Goal: Task Accomplishment & Management: Manage account settings

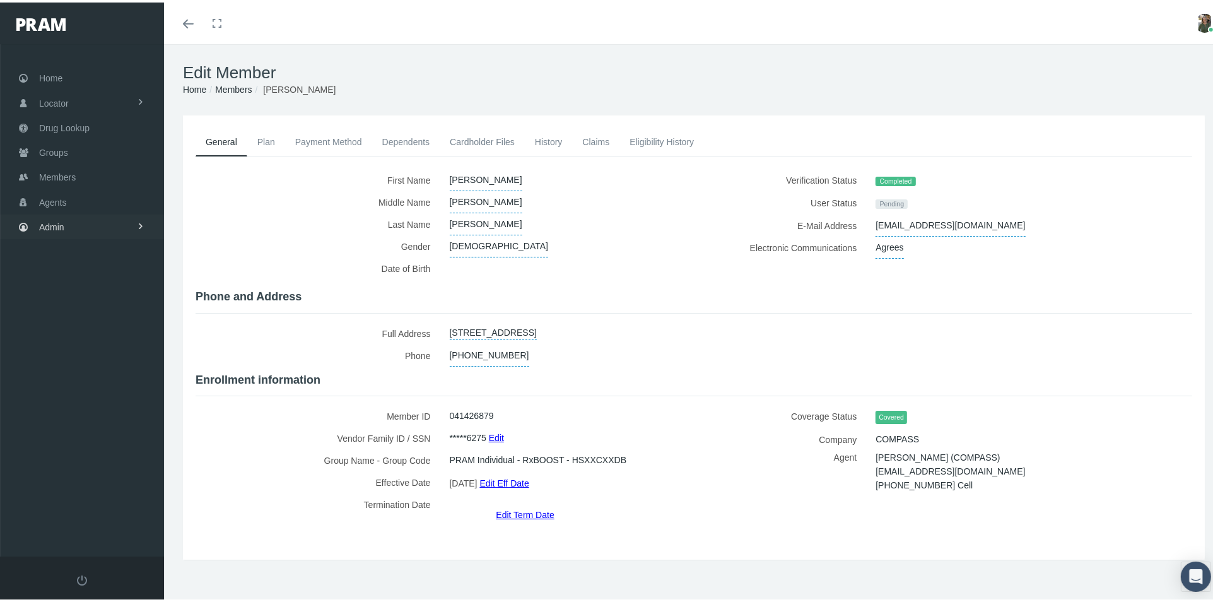
click at [62, 221] on span "Admin" at bounding box center [51, 225] width 25 height 24
click at [83, 404] on span "Company Plans" at bounding box center [83, 414] width 62 height 21
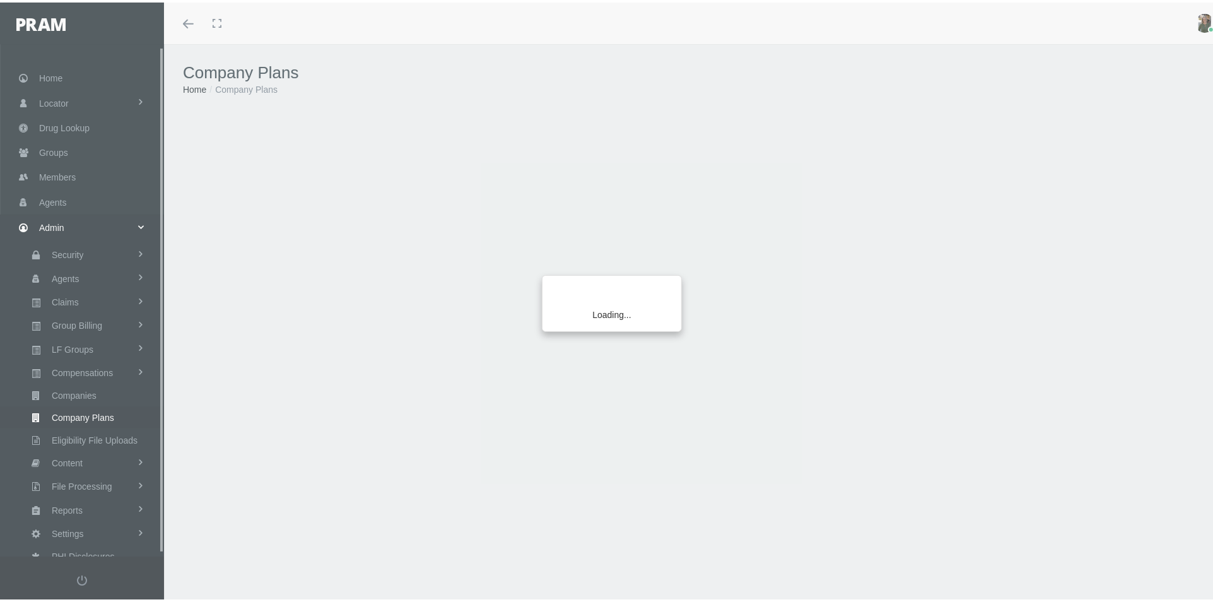
scroll to position [4, 0]
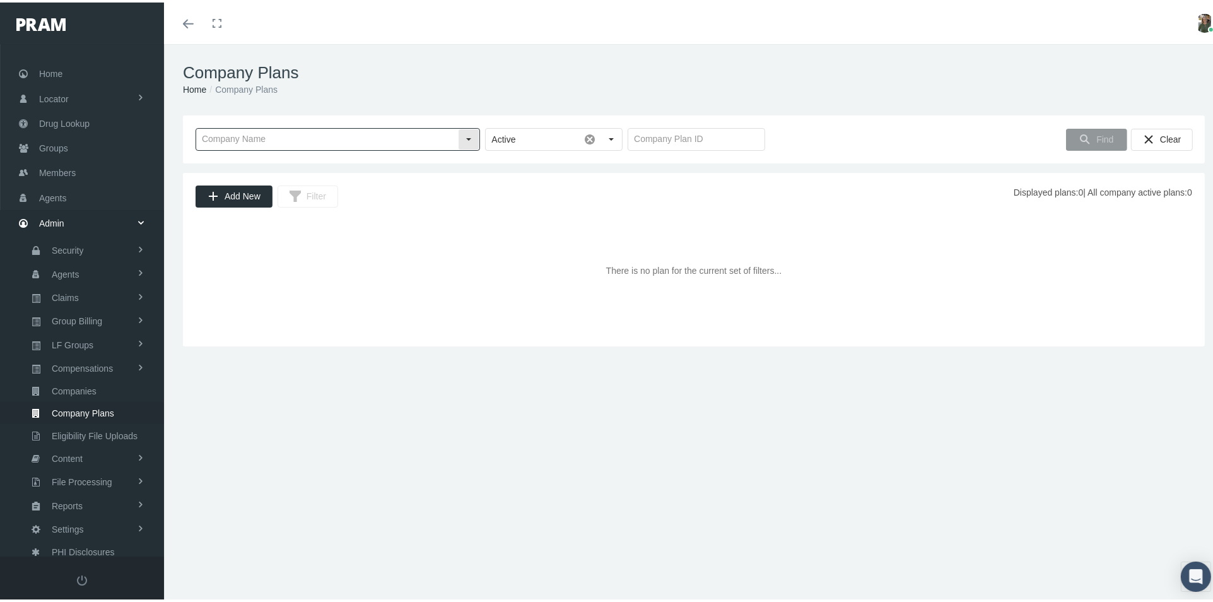
click at [385, 136] on input "text" at bounding box center [327, 136] width 262 height 21
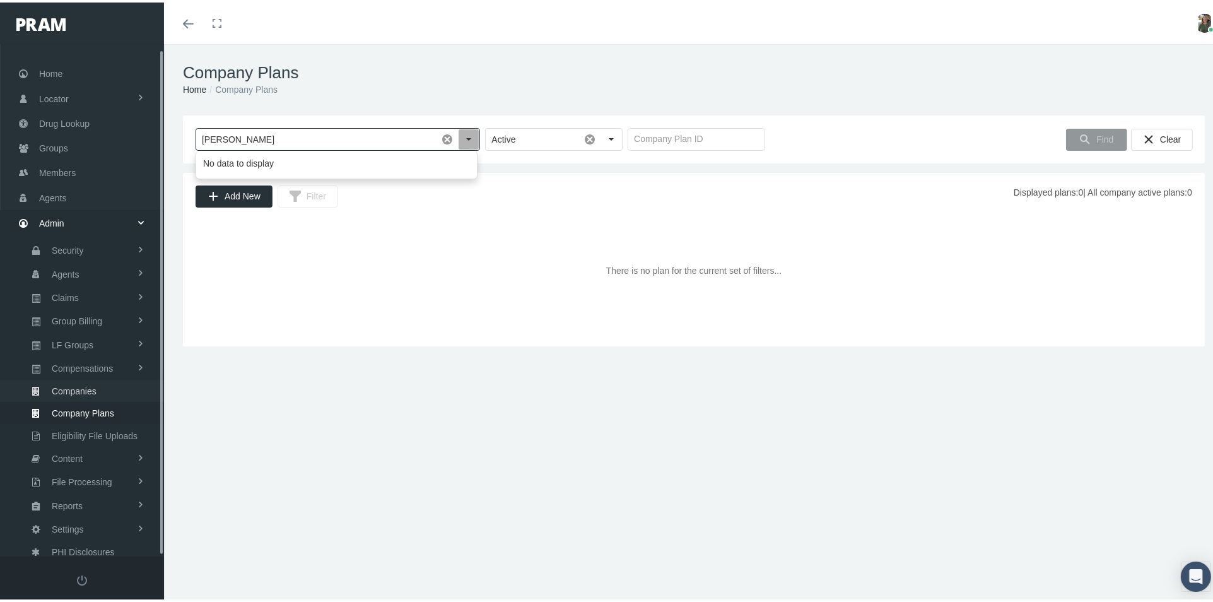
type input "goodwin"
click at [91, 385] on span "Companies" at bounding box center [74, 388] width 45 height 21
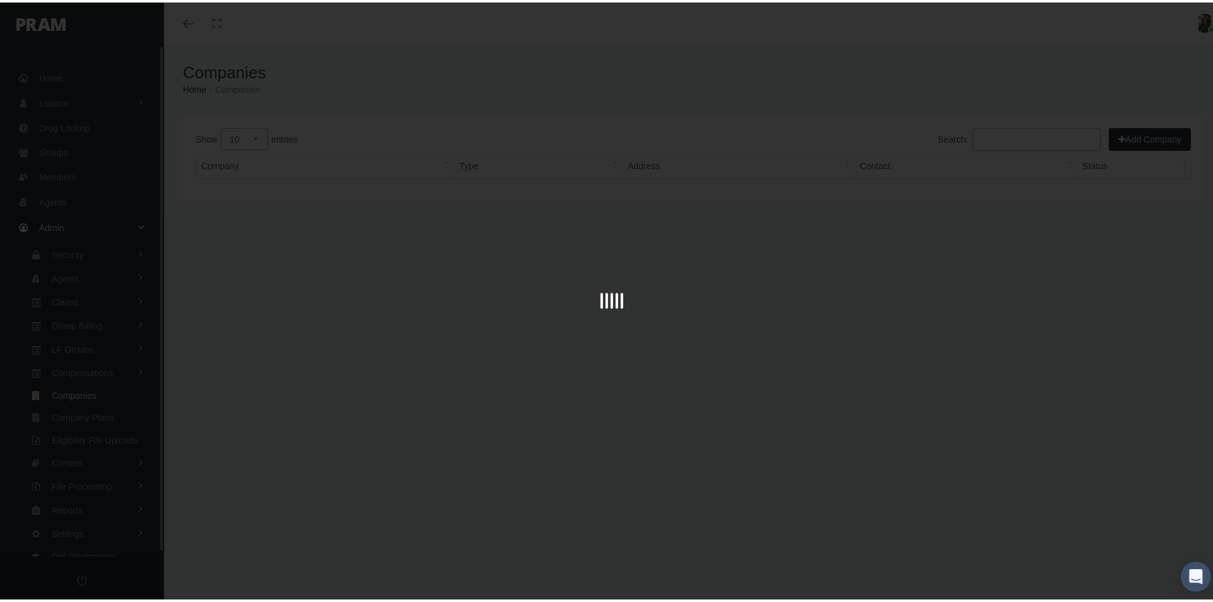
scroll to position [4, 0]
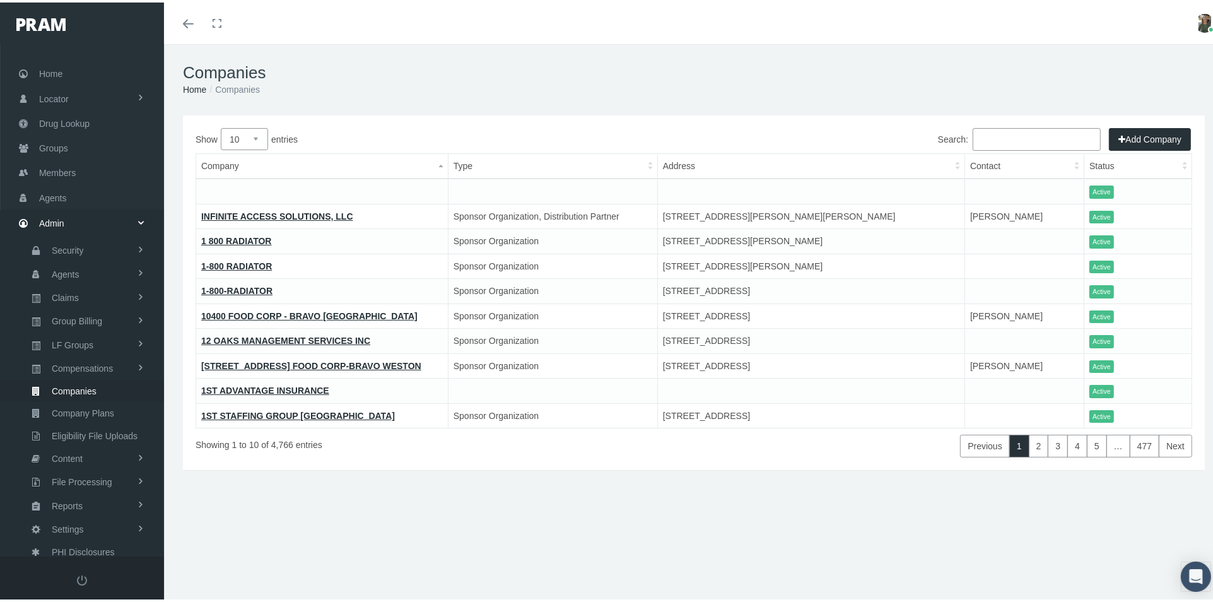
click at [987, 139] on input "Search:" at bounding box center [1037, 137] width 128 height 23
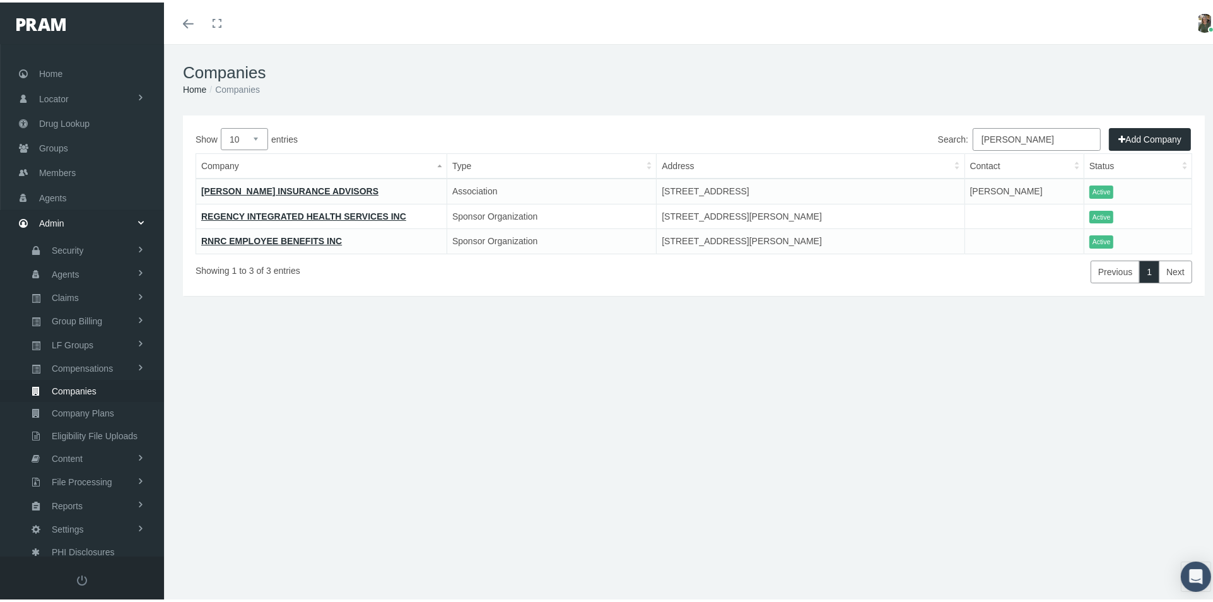
type input "goodwin"
click at [223, 188] on link "GOODWIN INSURANCE ADVISORS" at bounding box center [289, 189] width 177 height 10
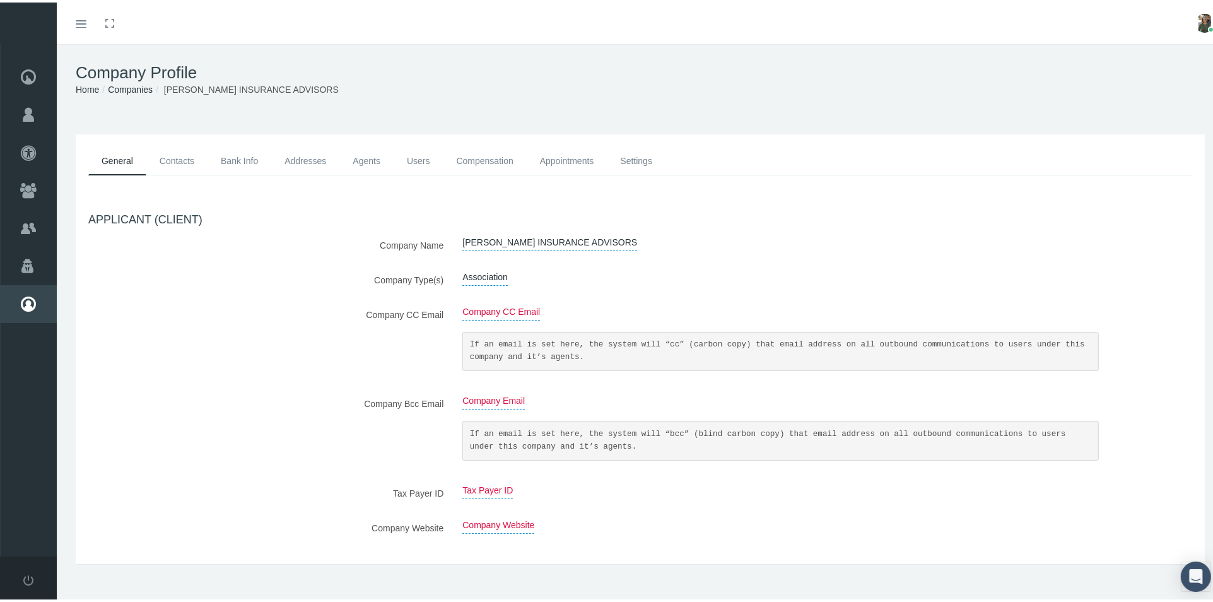
click at [365, 158] on link "Agents" at bounding box center [366, 158] width 54 height 28
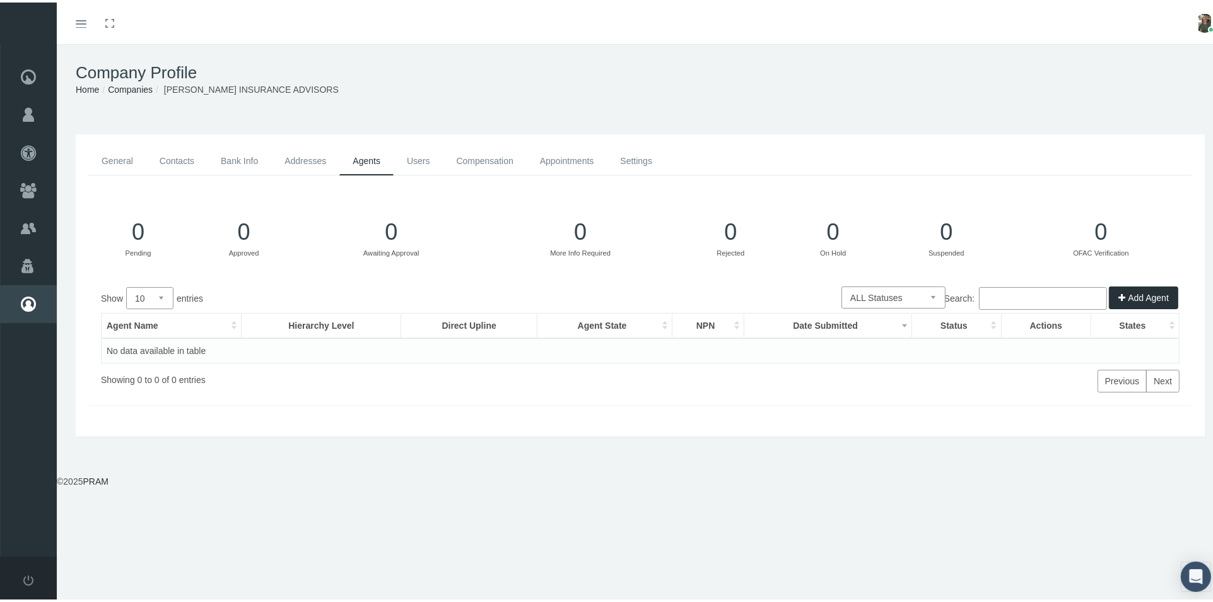
click at [119, 160] on link "General" at bounding box center [117, 158] width 58 height 28
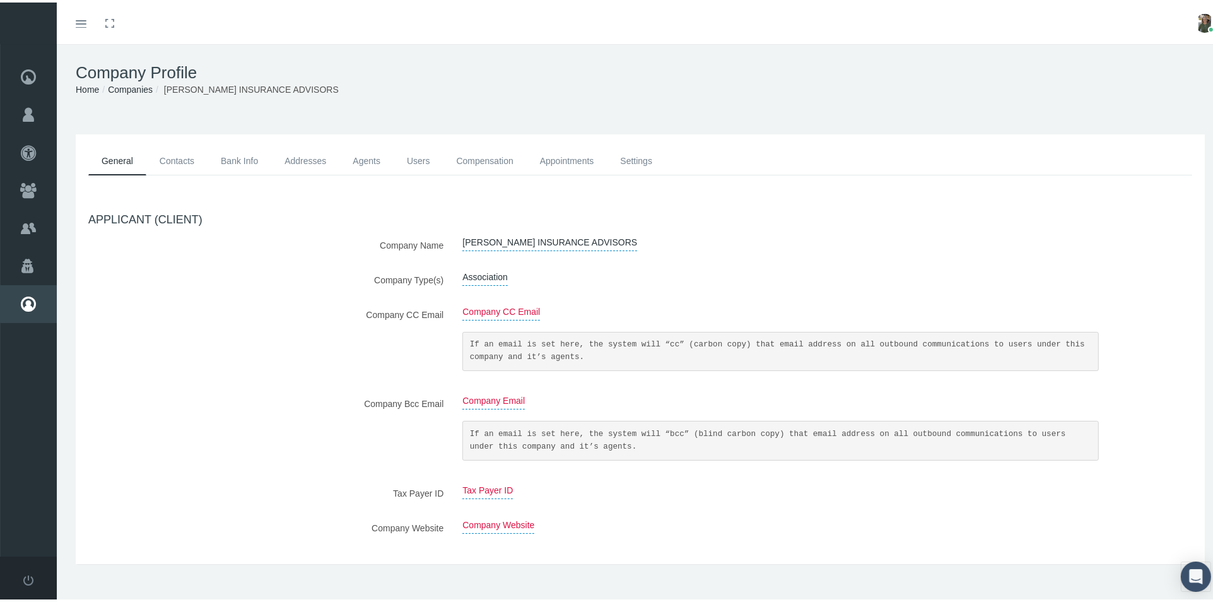
click at [184, 156] on link "Contacts" at bounding box center [176, 158] width 61 height 28
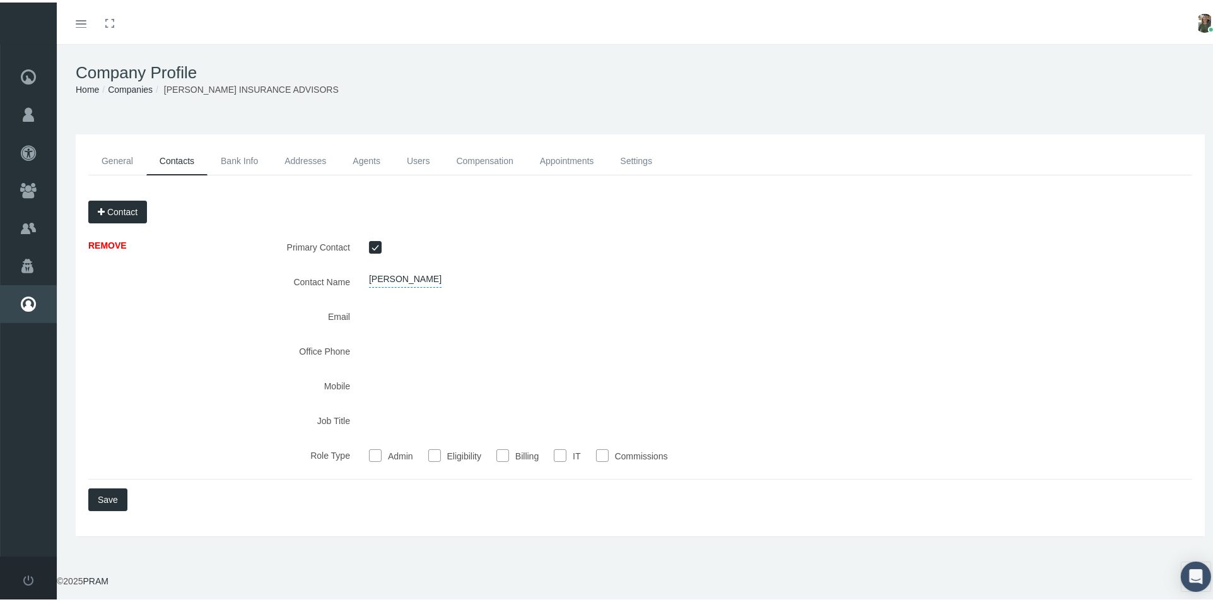
click at [364, 451] on div "Admin Eligibility Billing IT Commissions" at bounding box center [781, 453] width 842 height 22
click at [370, 450] on input "Admin" at bounding box center [375, 452] width 13 height 13
checkbox input "true"
click at [413, 161] on link "Users" at bounding box center [419, 158] width 50 height 28
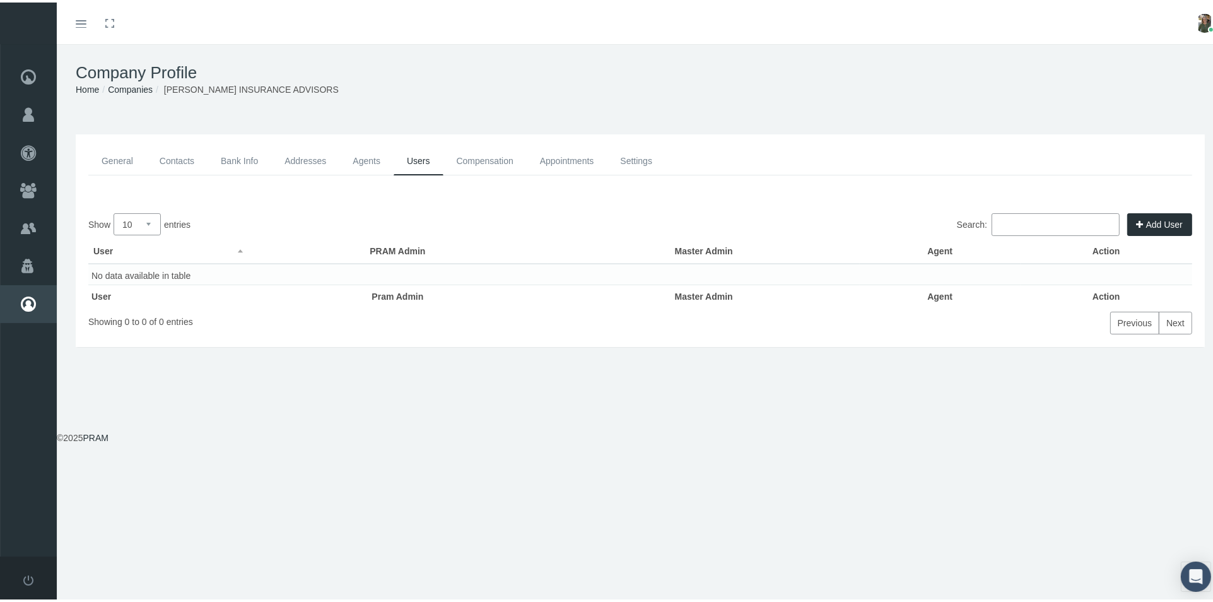
click at [1145, 223] on button "Add User" at bounding box center [1159, 222] width 65 height 23
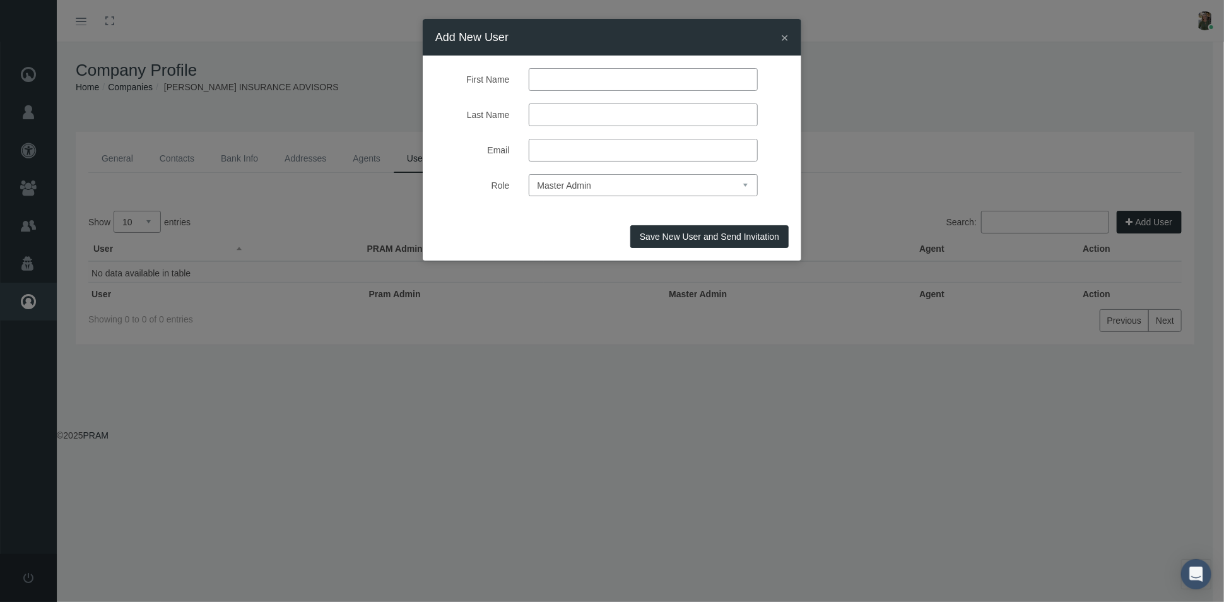
click at [616, 85] on input "First Name" at bounding box center [643, 79] width 229 height 23
type input "Scott"
type input "Goodwin"
type input "info@goodwininsuranceadvisors.com"
click at [689, 239] on span "Save New User and Send Invitation" at bounding box center [709, 236] width 139 height 10
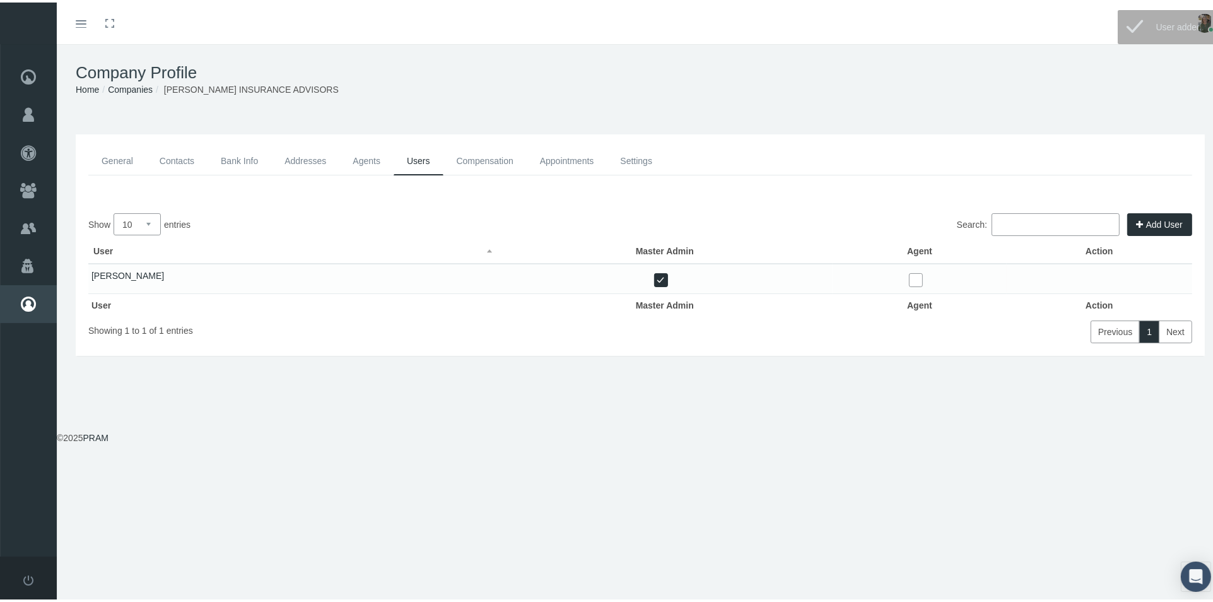
click at [375, 158] on link "Agents" at bounding box center [366, 158] width 54 height 28
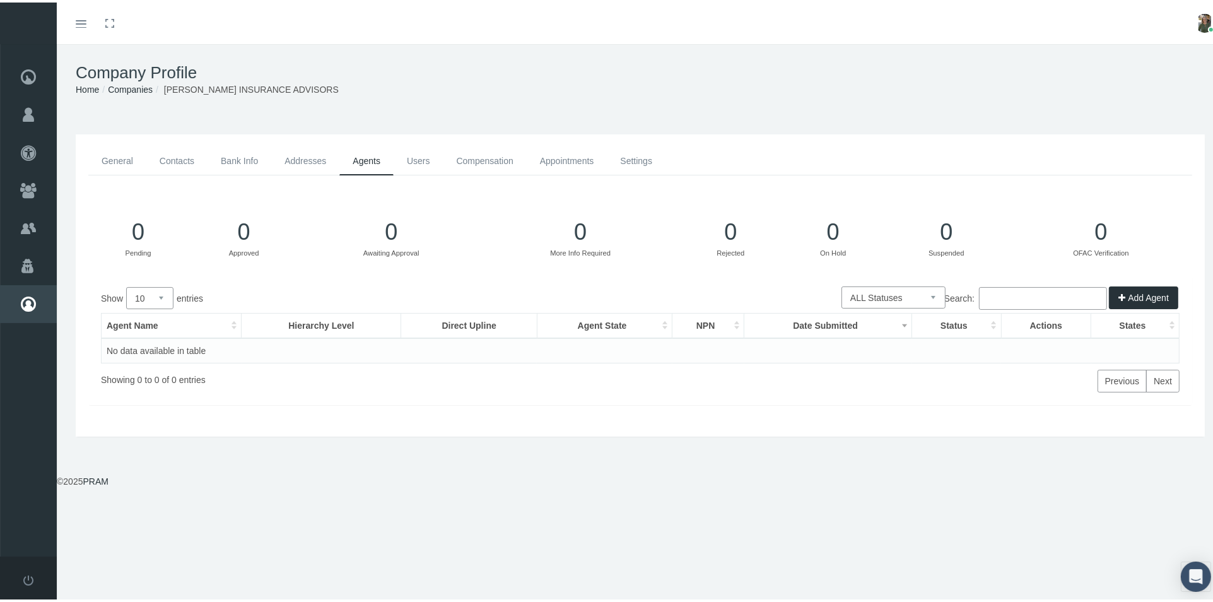
click at [415, 158] on link "Users" at bounding box center [419, 158] width 50 height 28
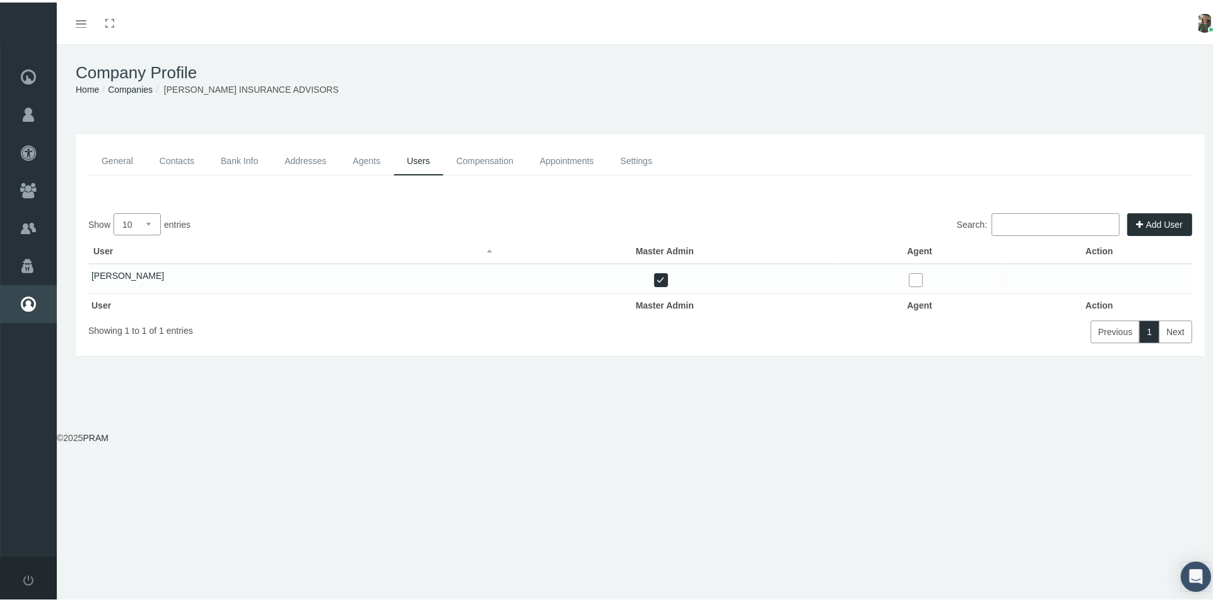
click at [471, 157] on link "Compensation" at bounding box center [484, 158] width 83 height 28
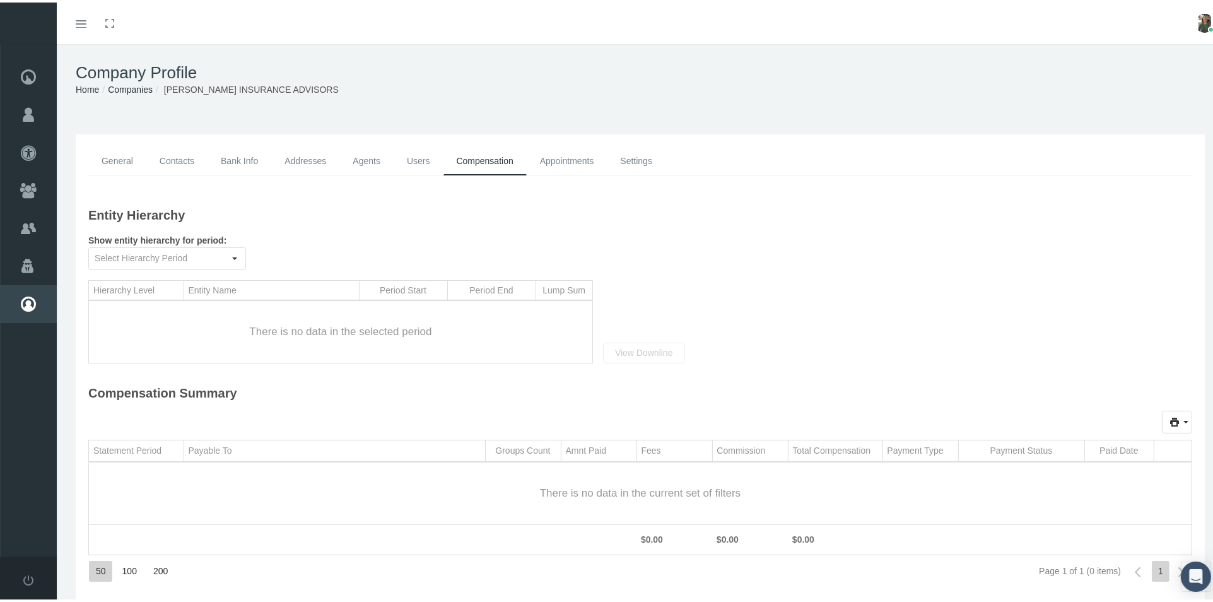
click at [552, 157] on link "Appointments" at bounding box center [567, 158] width 81 height 28
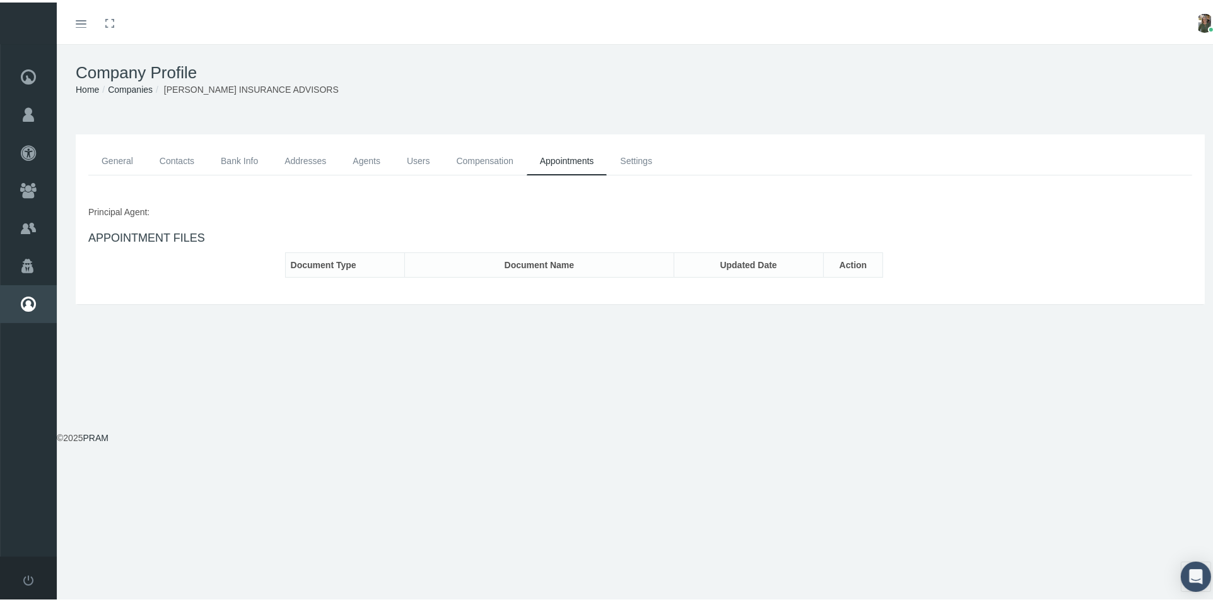
click at [127, 156] on link "General" at bounding box center [117, 158] width 58 height 28
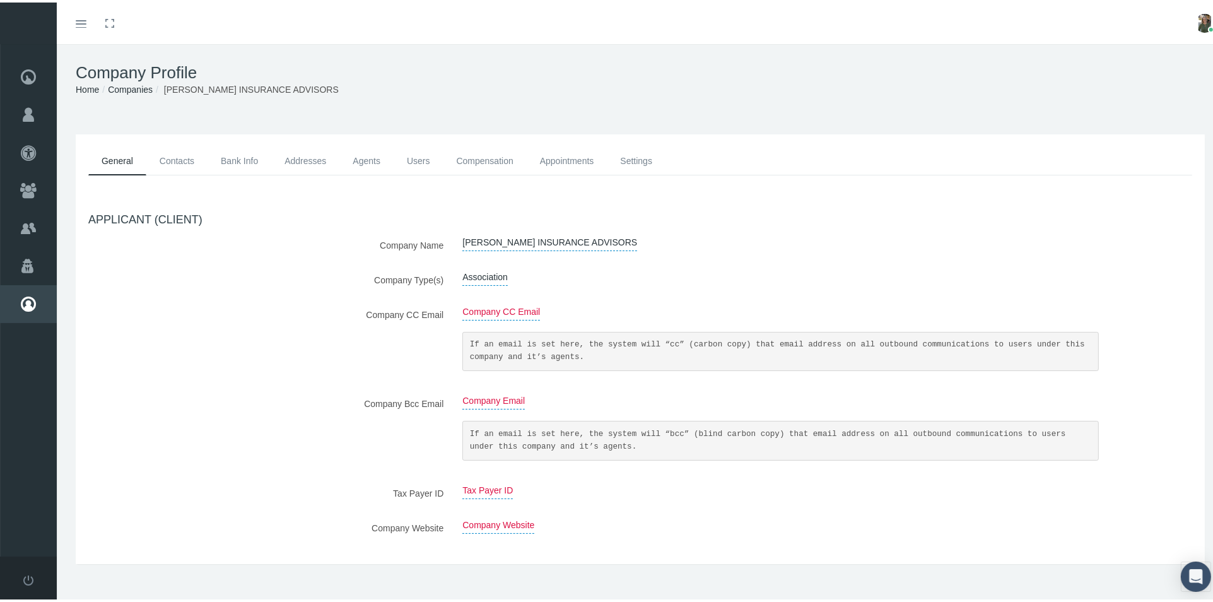
click at [173, 156] on link "Contacts" at bounding box center [176, 158] width 61 height 28
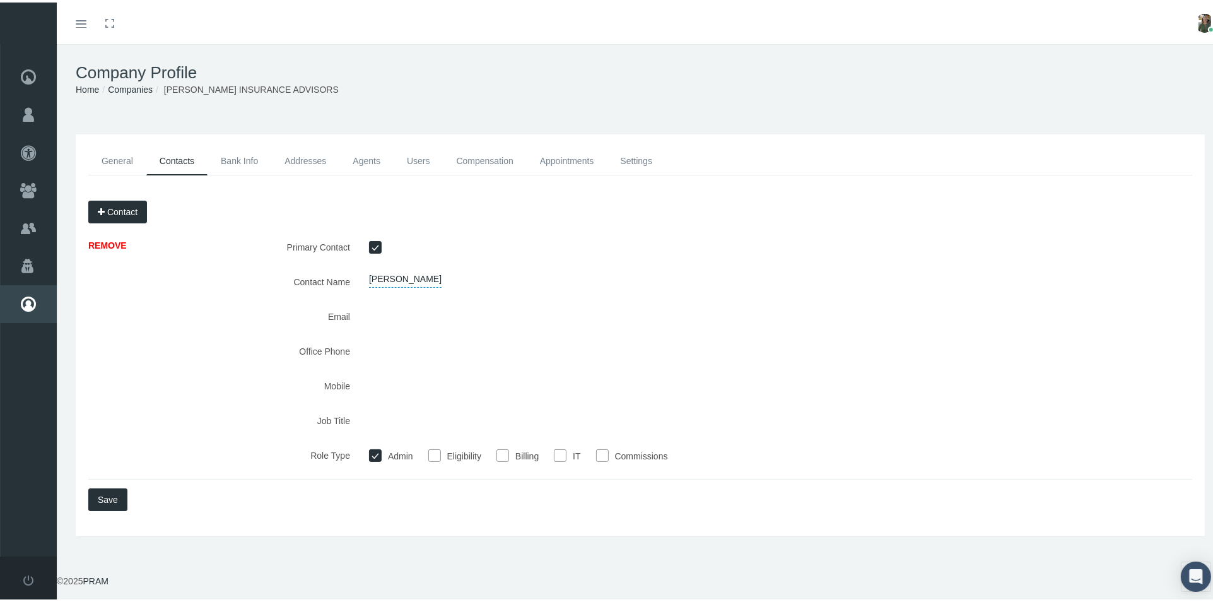
click at [165, 162] on link "Contacts" at bounding box center [176, 158] width 61 height 28
click at [374, 158] on link "Agents" at bounding box center [366, 158] width 54 height 28
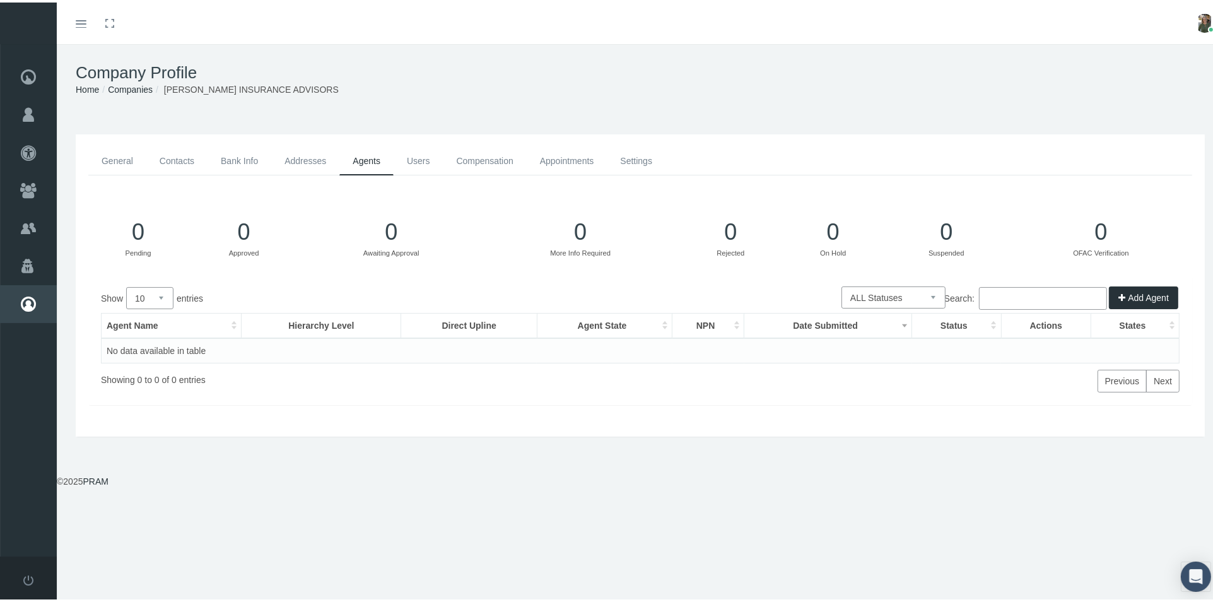
click at [1122, 296] on button "Add Agent" at bounding box center [1143, 295] width 69 height 23
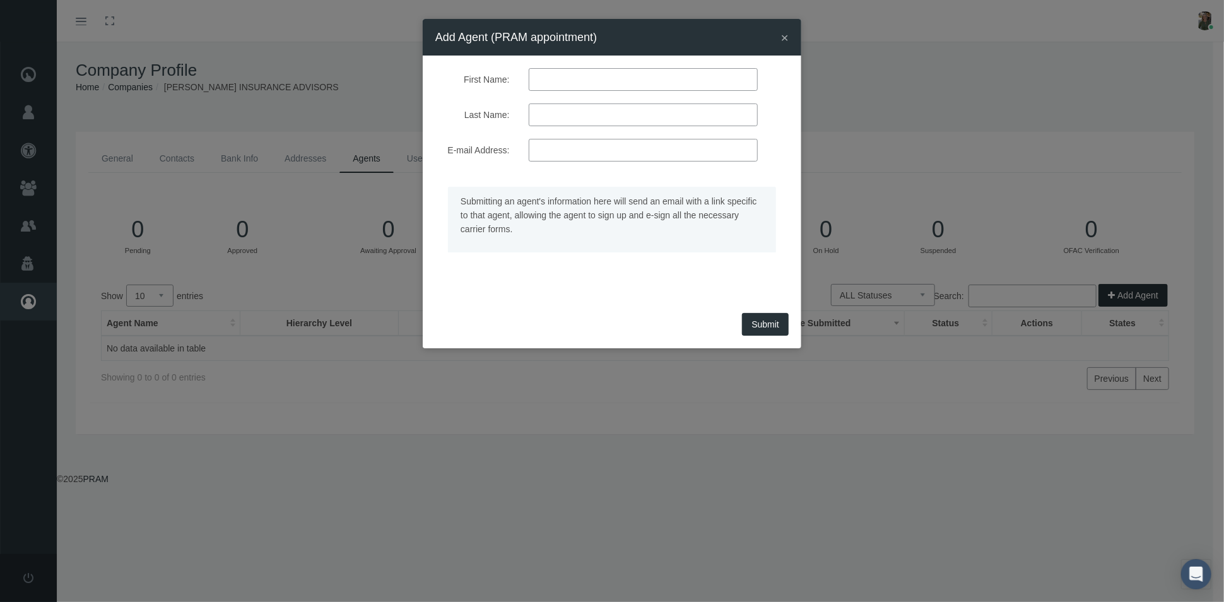
click at [596, 76] on input "First Name:" at bounding box center [643, 79] width 229 height 23
type input "scott"
type input "Goodwin"
click at [569, 158] on input "E-mail Address:" at bounding box center [643, 150] width 229 height 23
click at [543, 155] on input "E-mail Address:" at bounding box center [643, 150] width 229 height 23
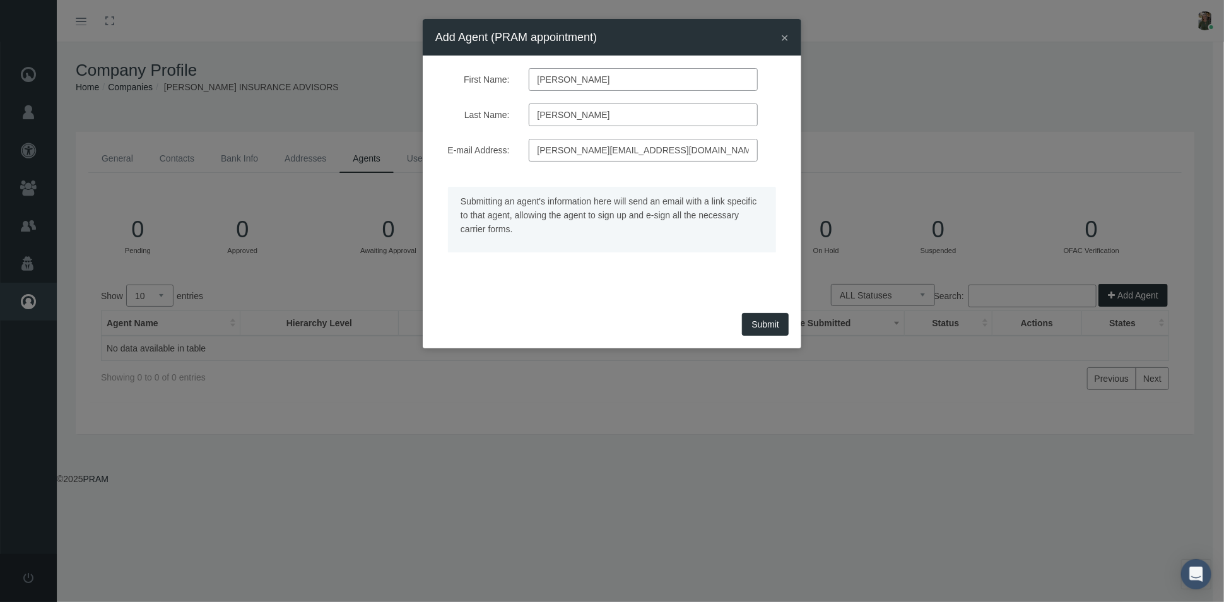
type input "scott@goodwininsuranceadvisors.com"
click at [754, 322] on button "Submit" at bounding box center [765, 324] width 47 height 23
click at [710, 151] on input "scott@goodwininsuranceadvisors.com" at bounding box center [643, 150] width 229 height 23
click at [780, 37] on div "× Add Agent (PRAM appointment)" at bounding box center [612, 37] width 378 height 37
click at [782, 33] on span "×" at bounding box center [785, 37] width 8 height 15
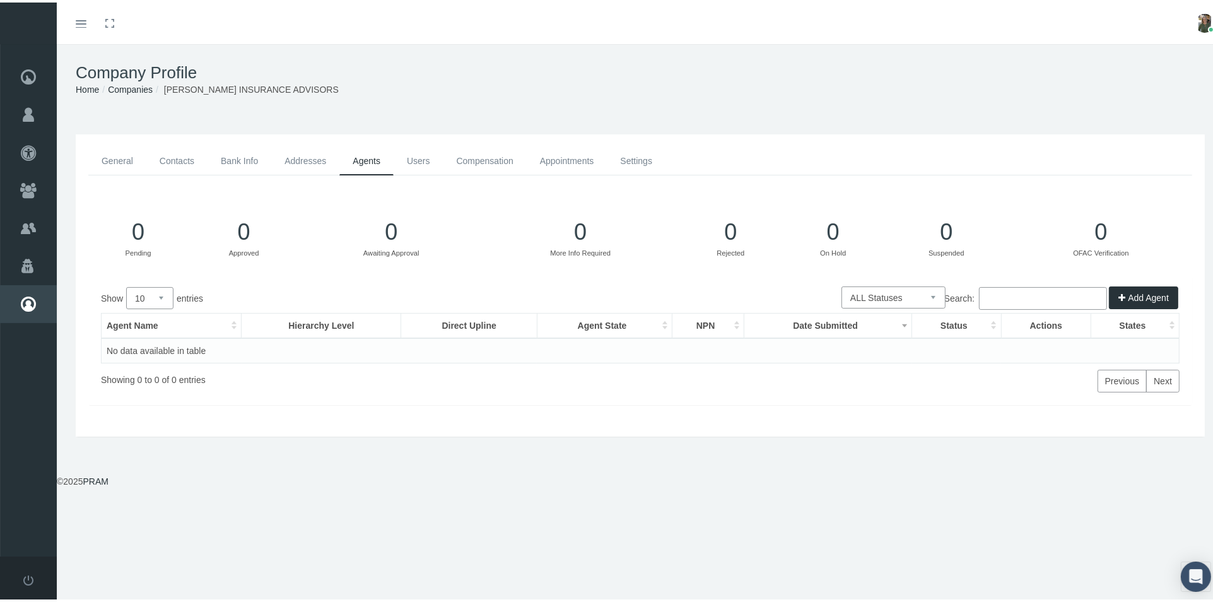
click at [116, 163] on link "General" at bounding box center [117, 158] width 58 height 28
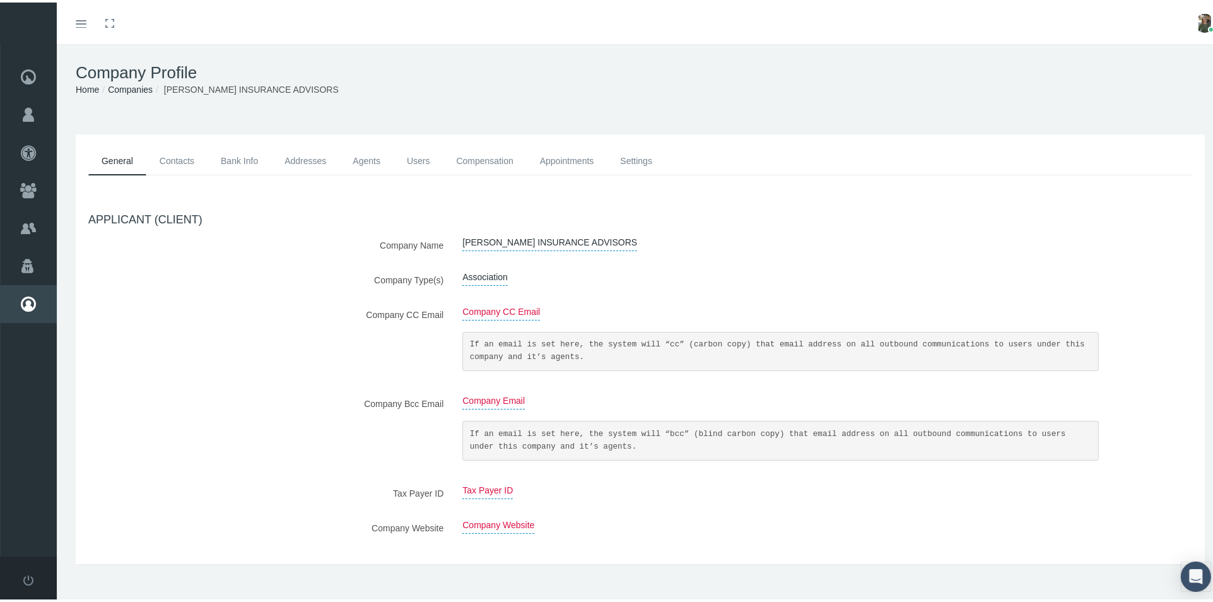
click at [163, 157] on link "Contacts" at bounding box center [176, 158] width 61 height 28
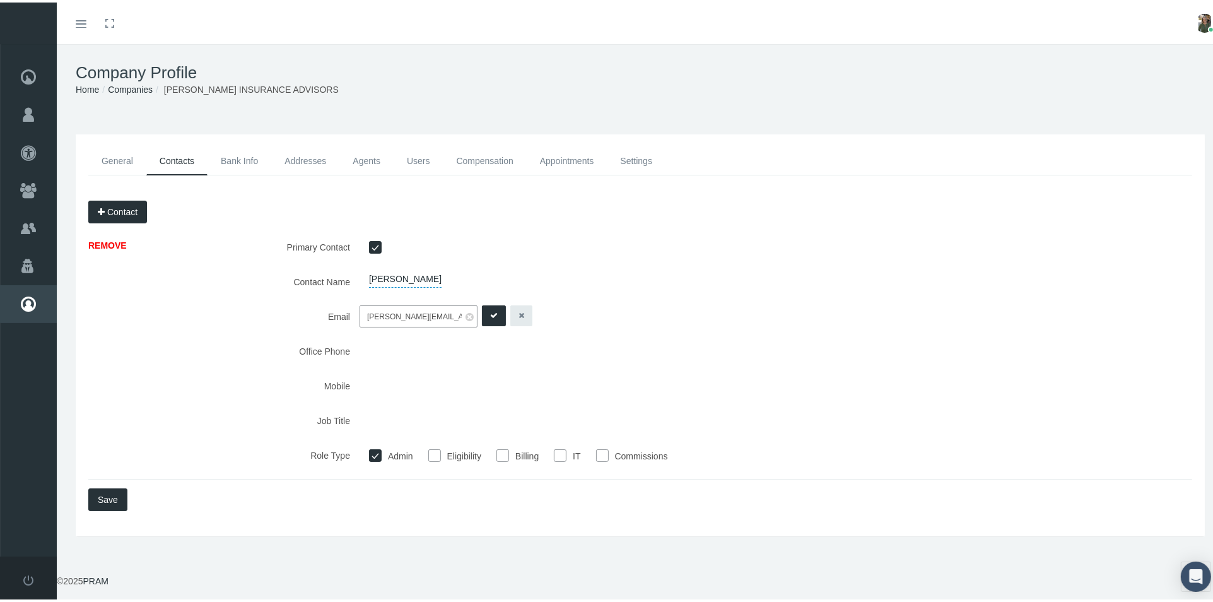
click at [381, 315] on input "scott@goodwininsuranceadvisors.com" at bounding box center [419, 314] width 118 height 22
click at [389, 312] on input "scott@goodwininsuranceadvisors.com" at bounding box center [419, 314] width 118 height 22
type input "scott@goodwininsuranceadvisors.com"
click at [493, 310] on button "submit" at bounding box center [494, 313] width 24 height 21
click at [134, 143] on div "General Contacts Bank Info Addresses Agents Users Compensation Appointments" at bounding box center [640, 333] width 1129 height 402
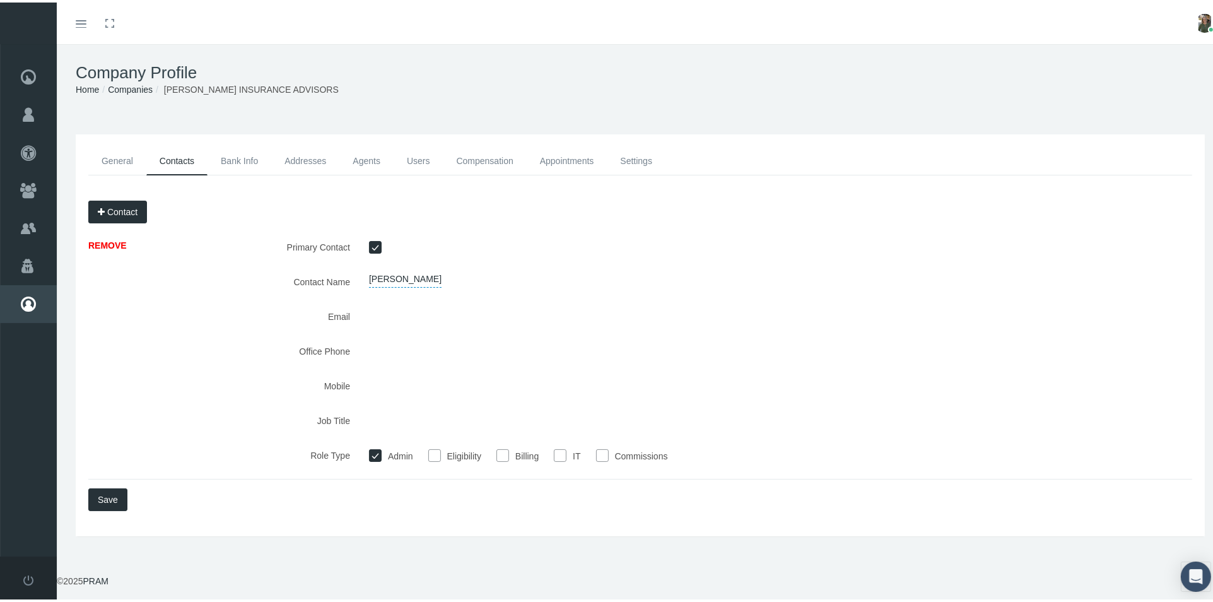
click at [123, 156] on link "General" at bounding box center [117, 158] width 58 height 28
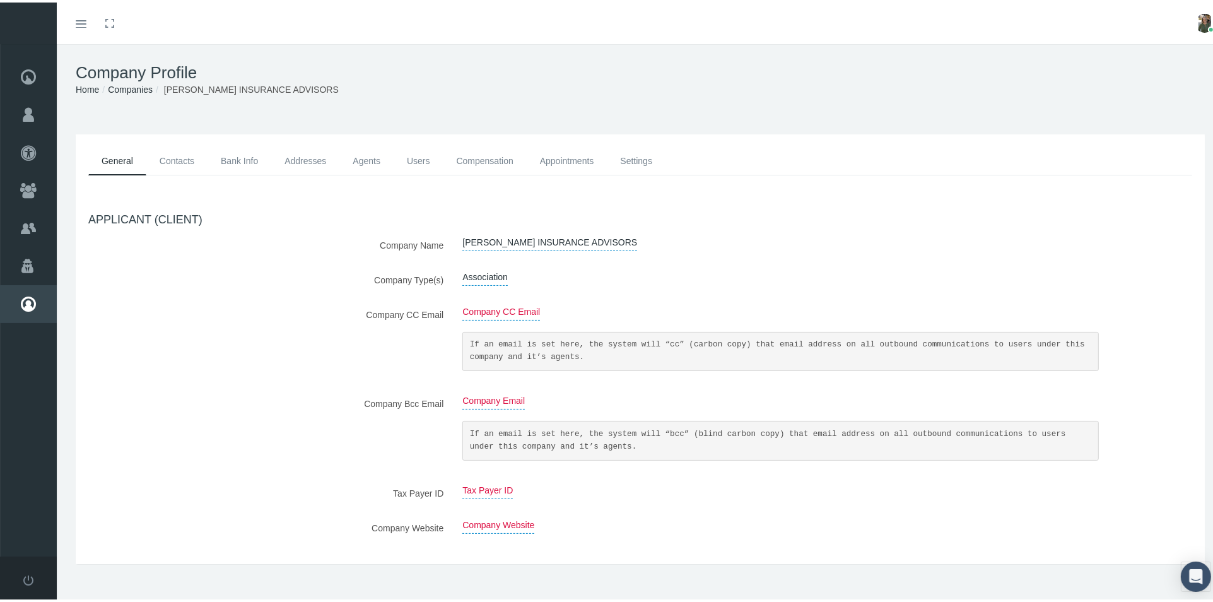
click at [182, 156] on link "Contacts" at bounding box center [176, 158] width 61 height 28
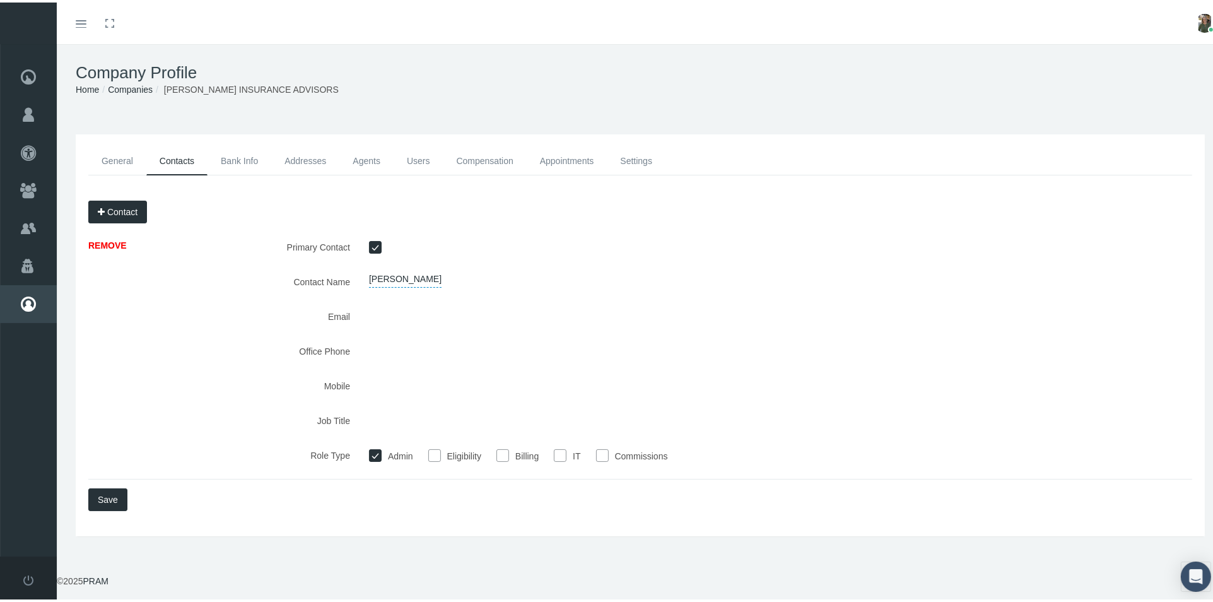
click at [238, 150] on link "Bank Info" at bounding box center [240, 158] width 64 height 28
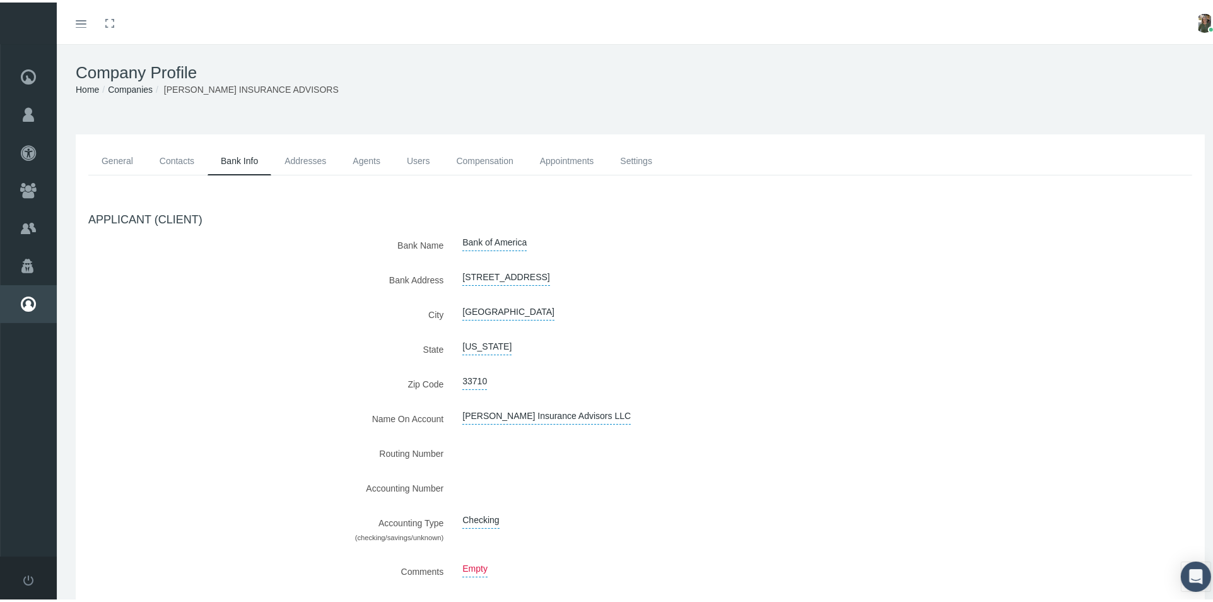
click at [292, 157] on link "Addresses" at bounding box center [305, 158] width 68 height 28
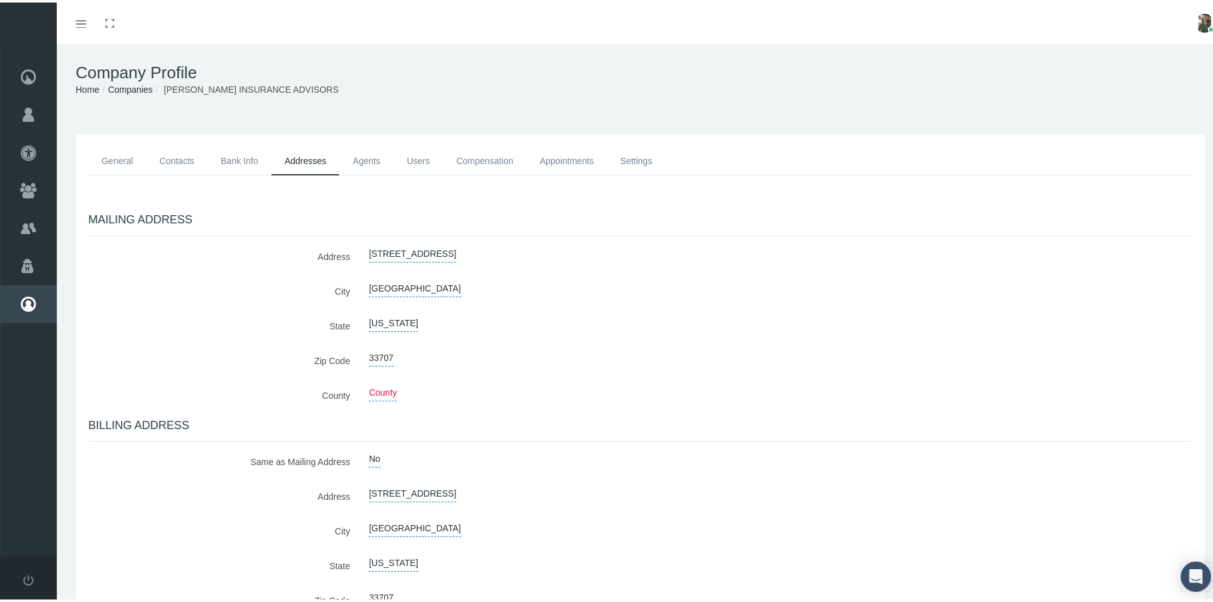
click at [376, 160] on link "Agents" at bounding box center [366, 158] width 54 height 28
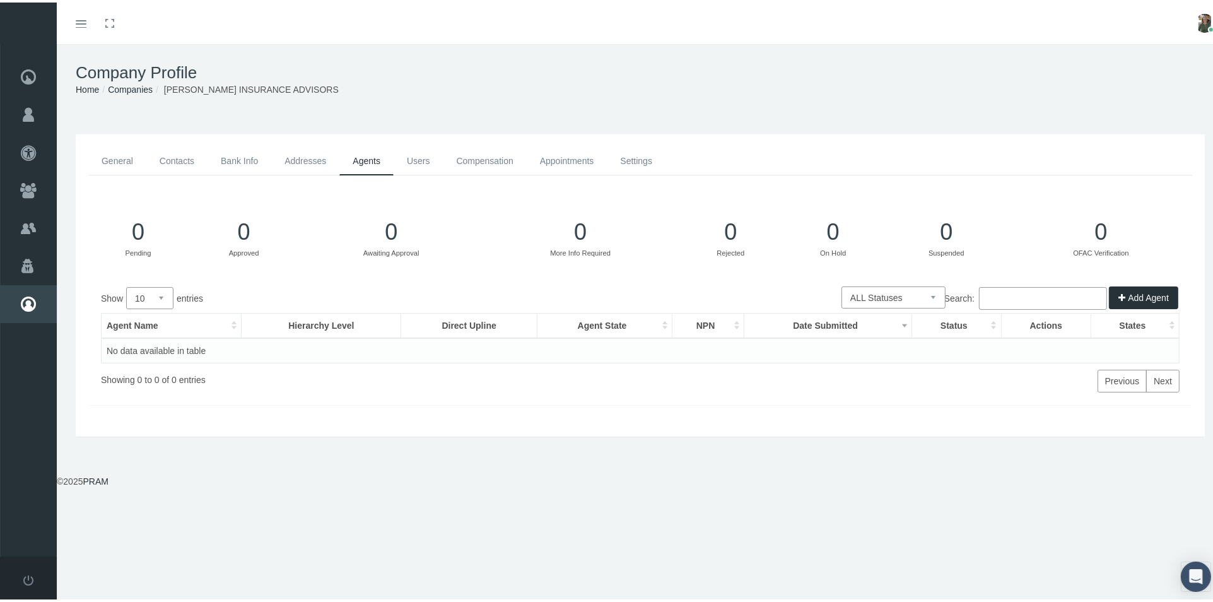
click at [419, 156] on link "Users" at bounding box center [419, 158] width 50 height 28
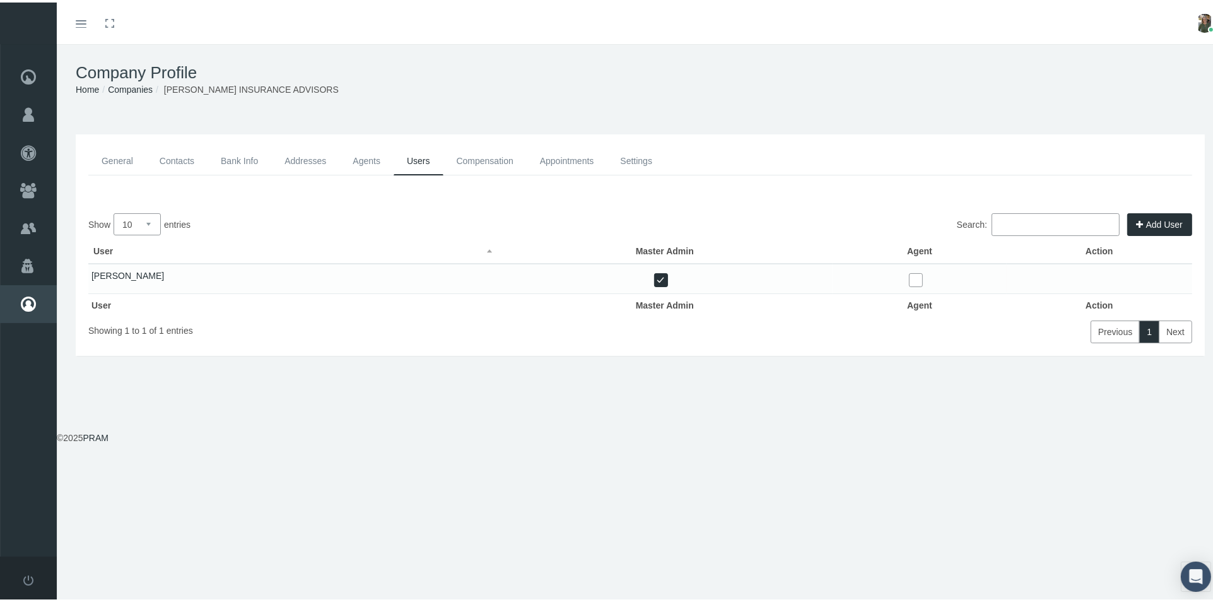
click at [365, 159] on link "Agents" at bounding box center [366, 158] width 54 height 28
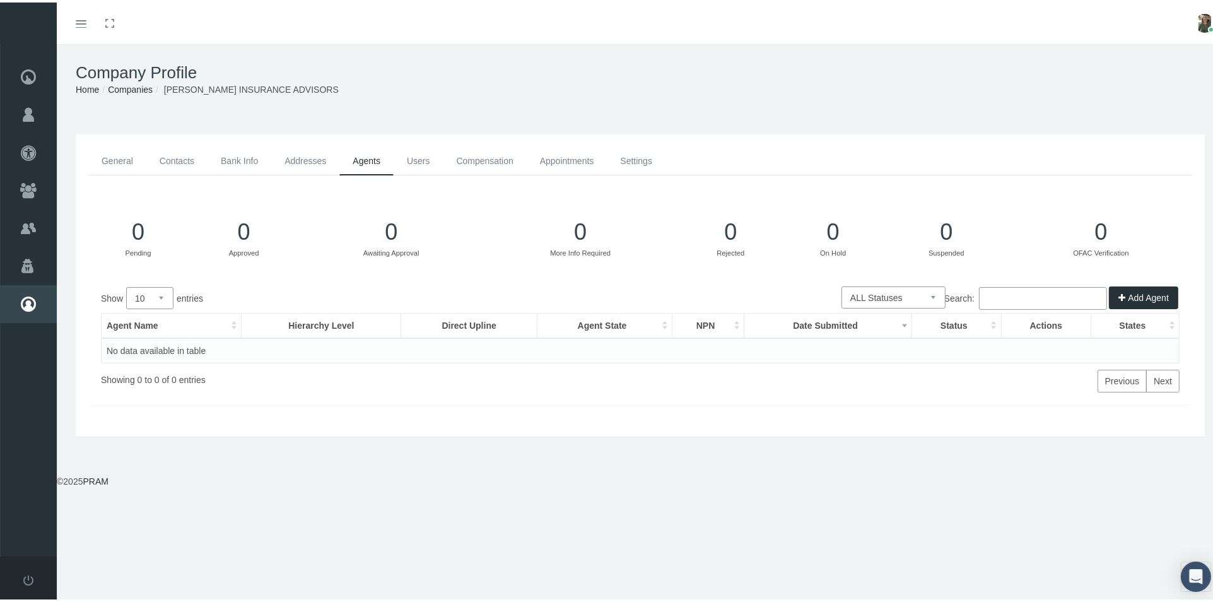
drag, startPoint x: 130, startPoint y: 155, endPoint x: 139, endPoint y: 155, distance: 9.5
click at [131, 154] on link "General" at bounding box center [117, 158] width 58 height 28
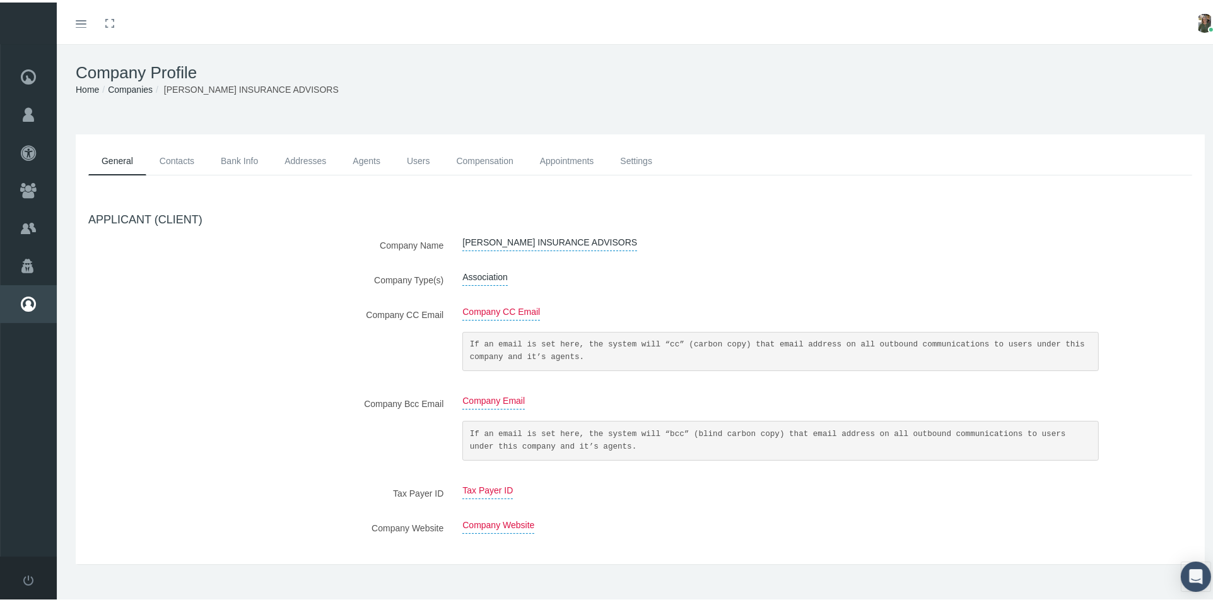
click at [373, 156] on link "Agents" at bounding box center [366, 158] width 54 height 28
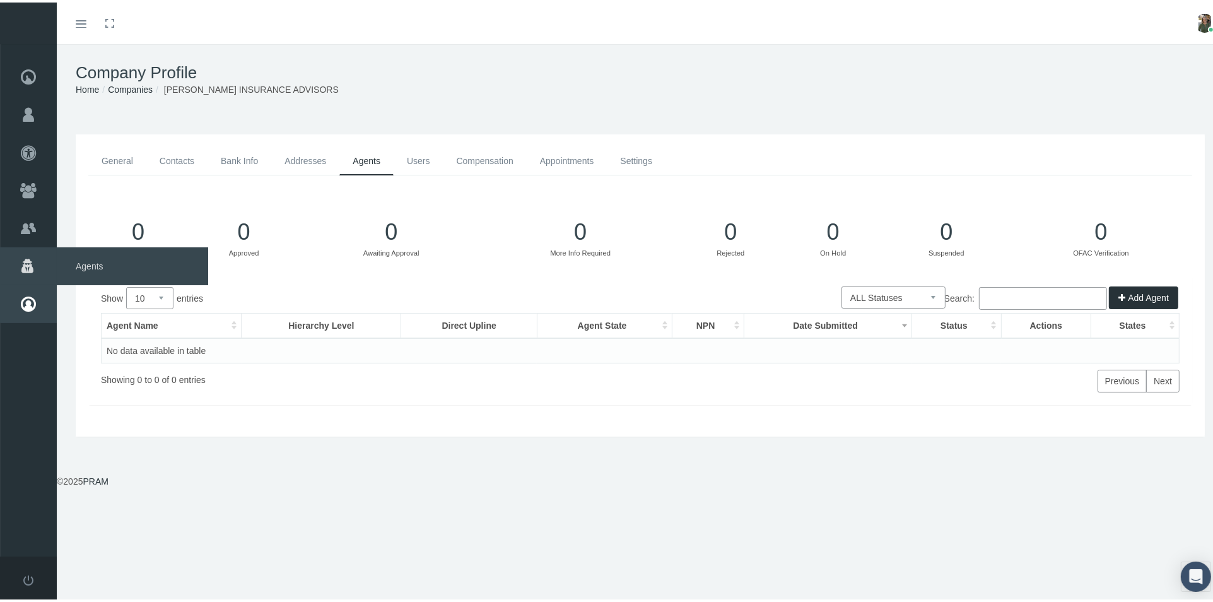
click at [85, 264] on span "Agents" at bounding box center [132, 264] width 151 height 38
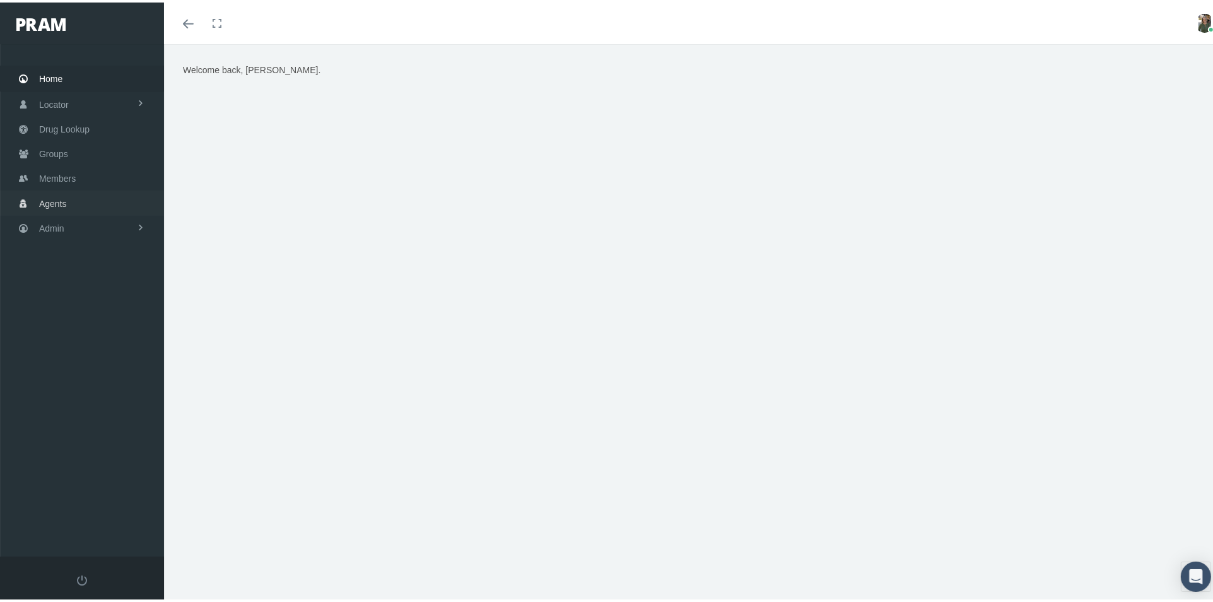
click at [64, 205] on span "Agents" at bounding box center [53, 201] width 28 height 24
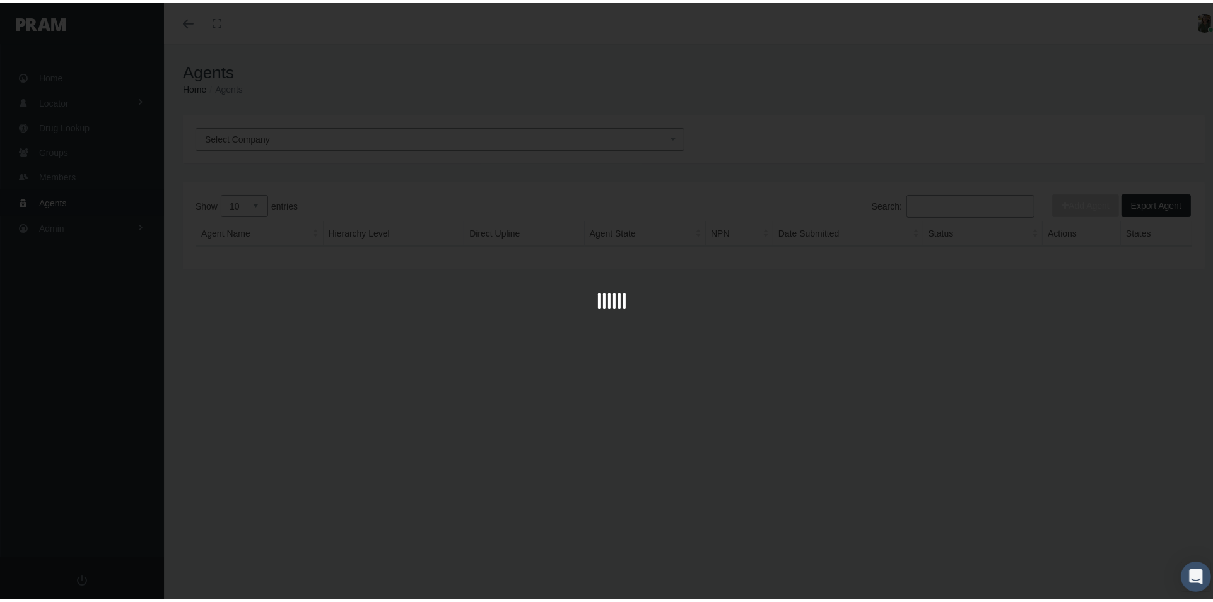
click at [477, 133] on div "Select Company Add Agent Export Agent Show 10 25 50 100 entries Search: Agent N…" at bounding box center [694, 270] width 1060 height 315
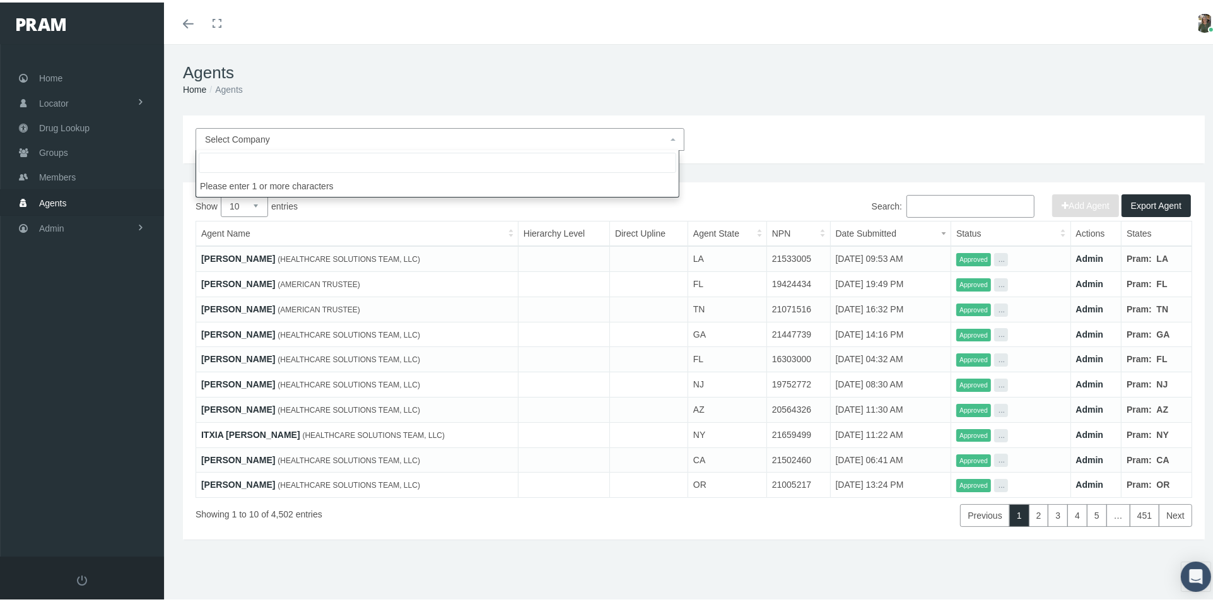
click at [477, 133] on span "Select Company" at bounding box center [436, 137] width 462 height 14
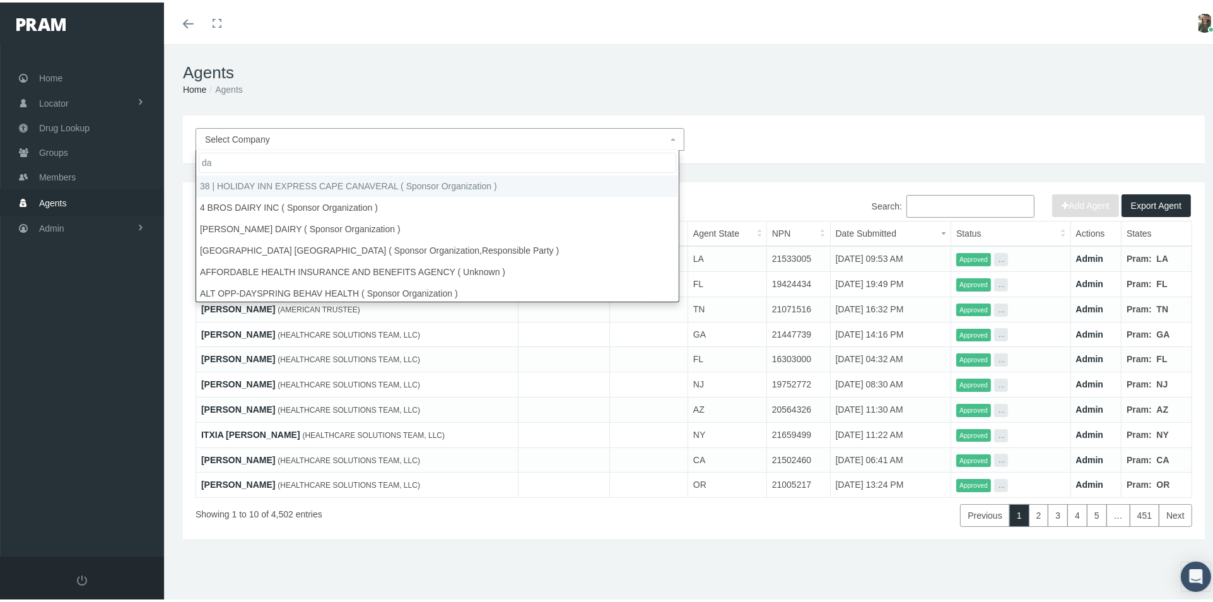
type input "d"
click at [960, 208] on input "Search:" at bounding box center [970, 203] width 128 height 23
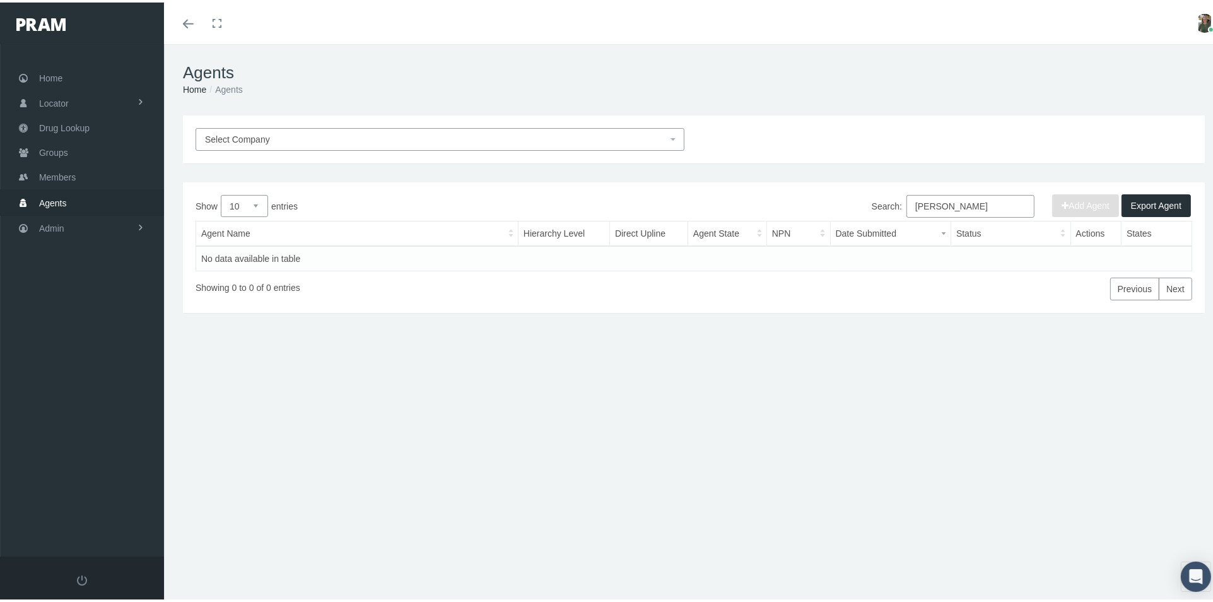
click at [925, 202] on input "[PERSON_NAME]" at bounding box center [970, 203] width 128 height 23
type input "[PERSON_NAME]"
click at [79, 218] on link "Admin" at bounding box center [82, 225] width 164 height 25
click at [98, 249] on link "Security" at bounding box center [82, 253] width 164 height 22
click at [105, 315] on link "User Lookup" at bounding box center [82, 323] width 164 height 22
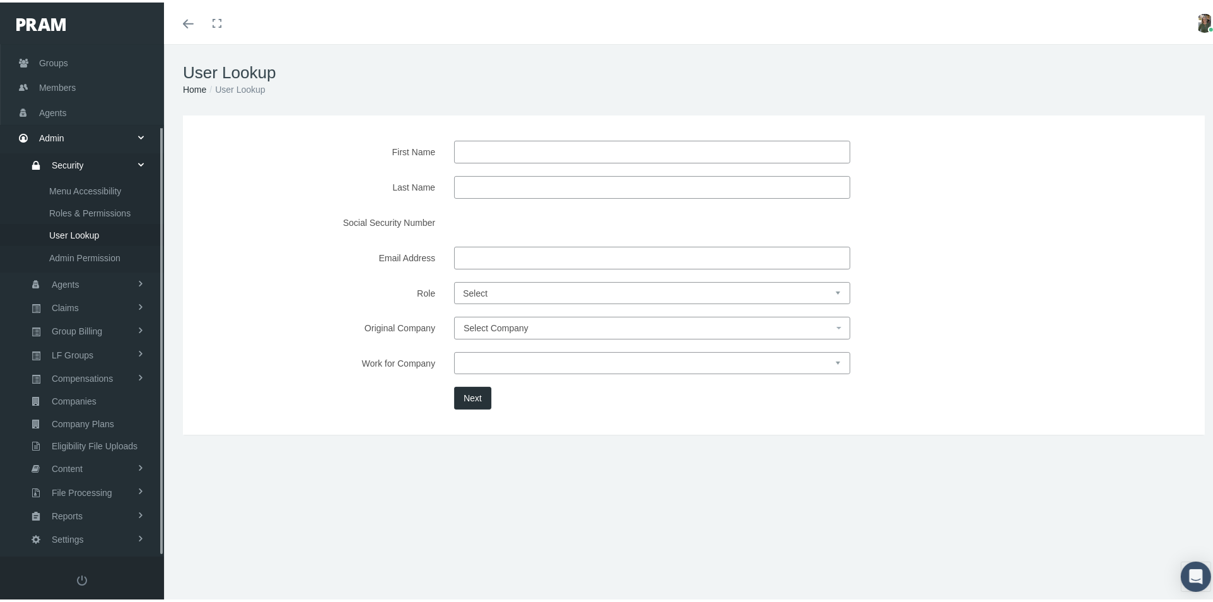
scroll to position [98, 0]
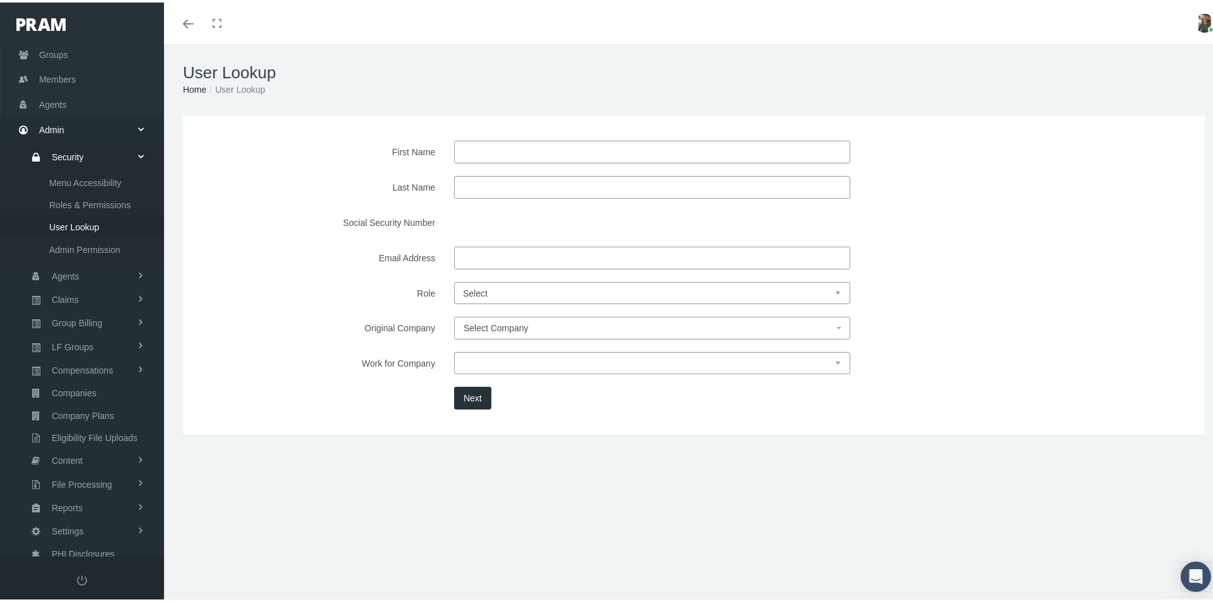
click at [500, 153] on input "First Name" at bounding box center [652, 149] width 396 height 23
type input "[PERSON_NAME]"
click at [468, 394] on button "Next" at bounding box center [472, 395] width 37 height 23
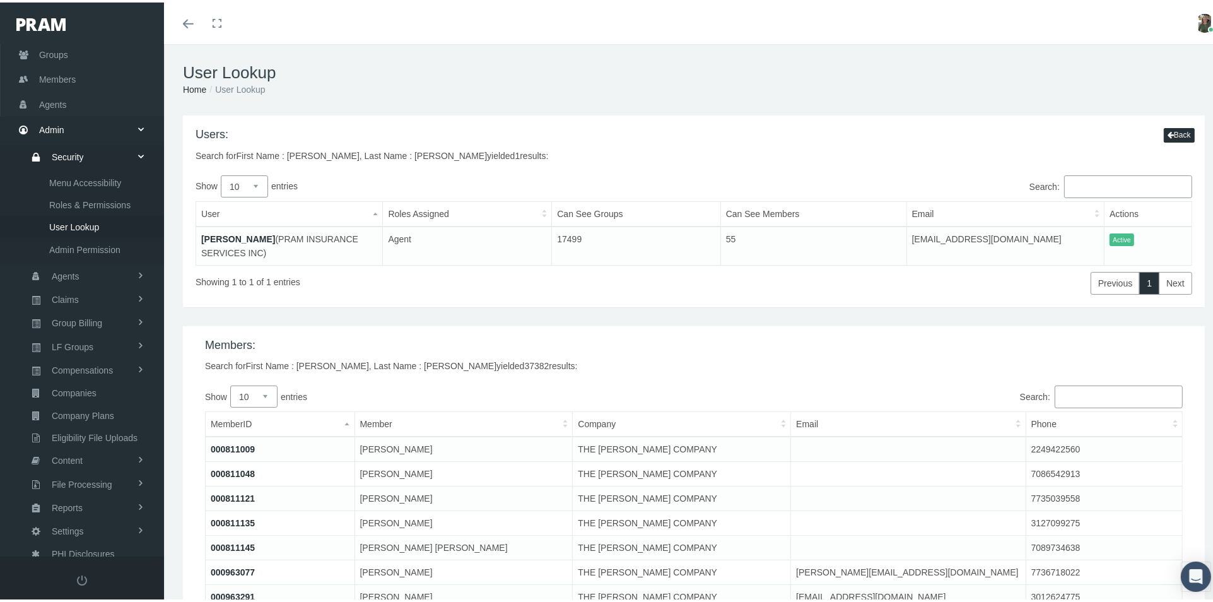
click at [236, 234] on link "[PERSON_NAME]" at bounding box center [238, 236] width 74 height 10
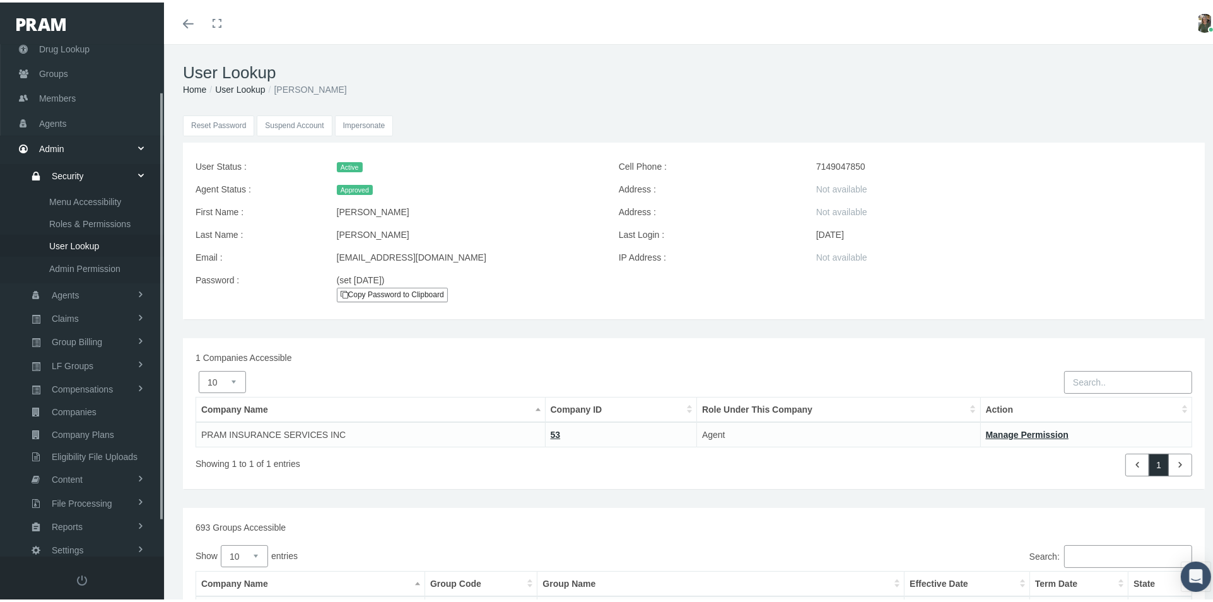
scroll to position [98, 0]
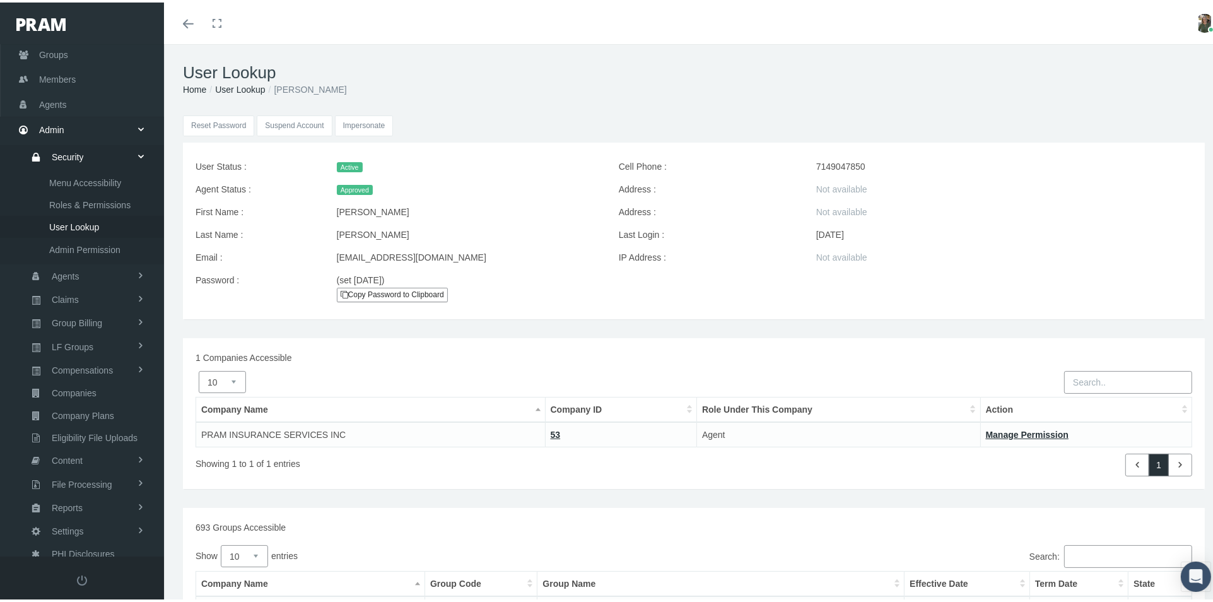
click at [359, 125] on input "Impersonate" at bounding box center [364, 123] width 59 height 21
